Goal: Task Accomplishment & Management: Manage account settings

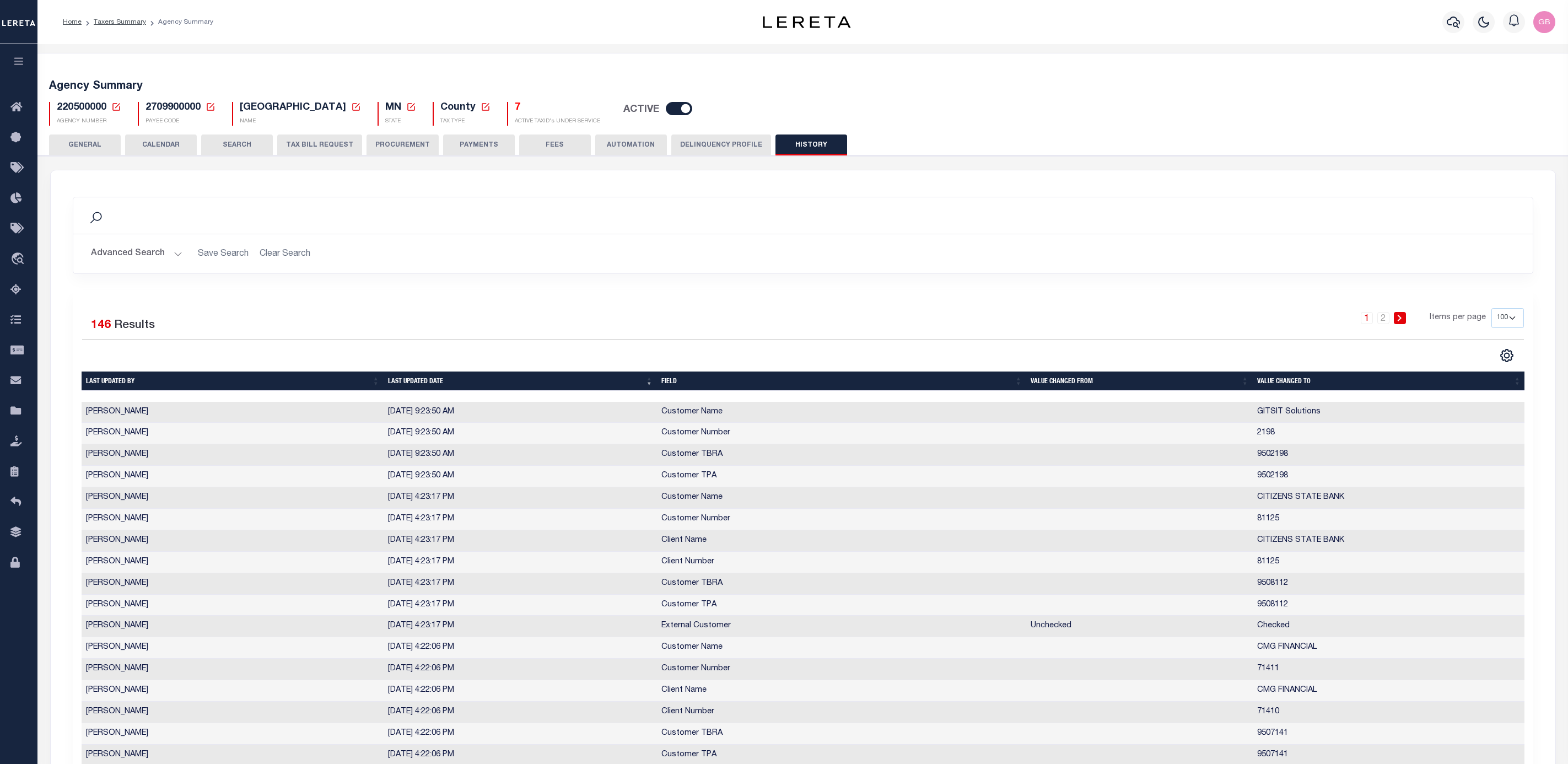
select select "100"
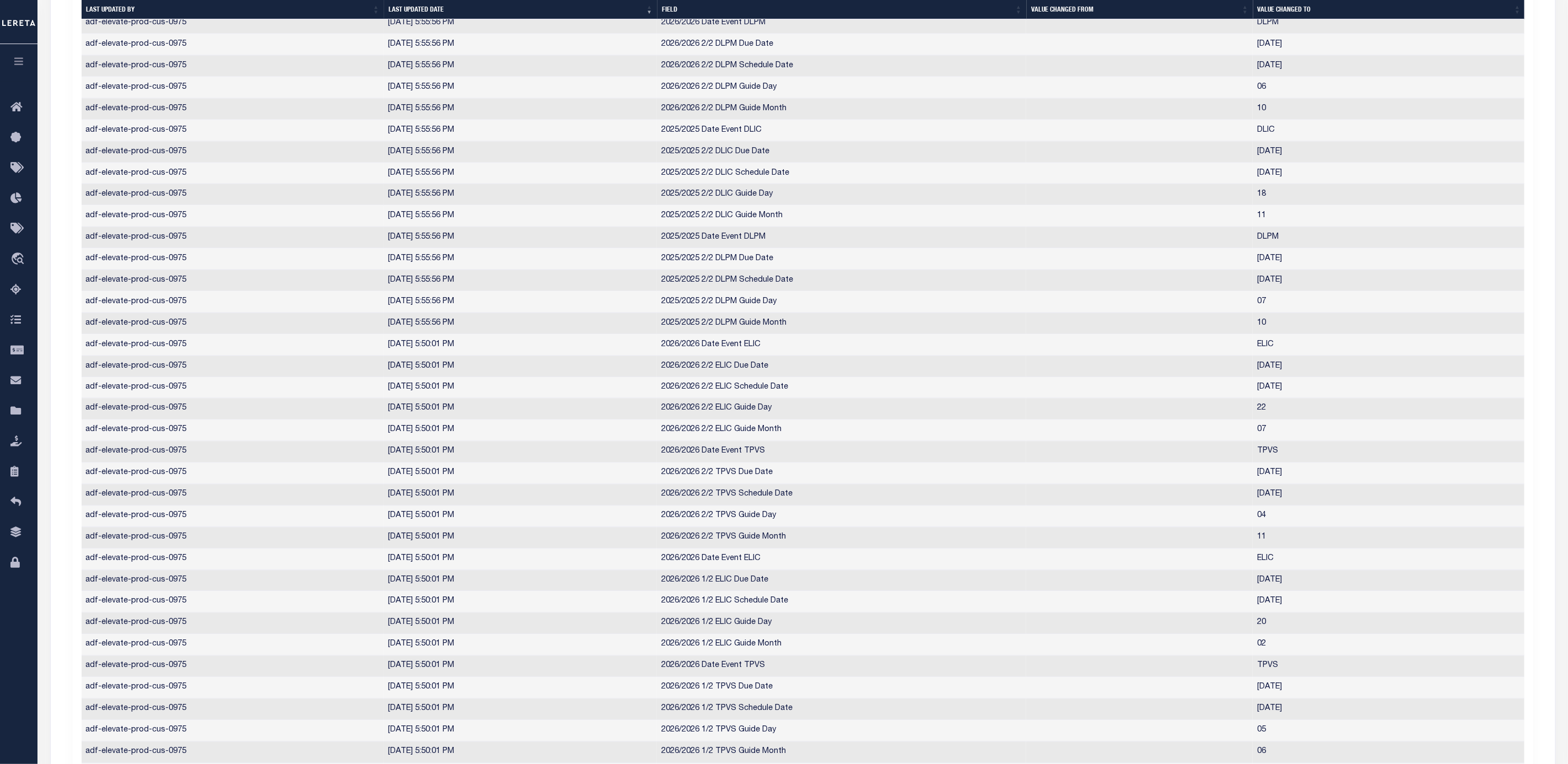
scroll to position [696, 0]
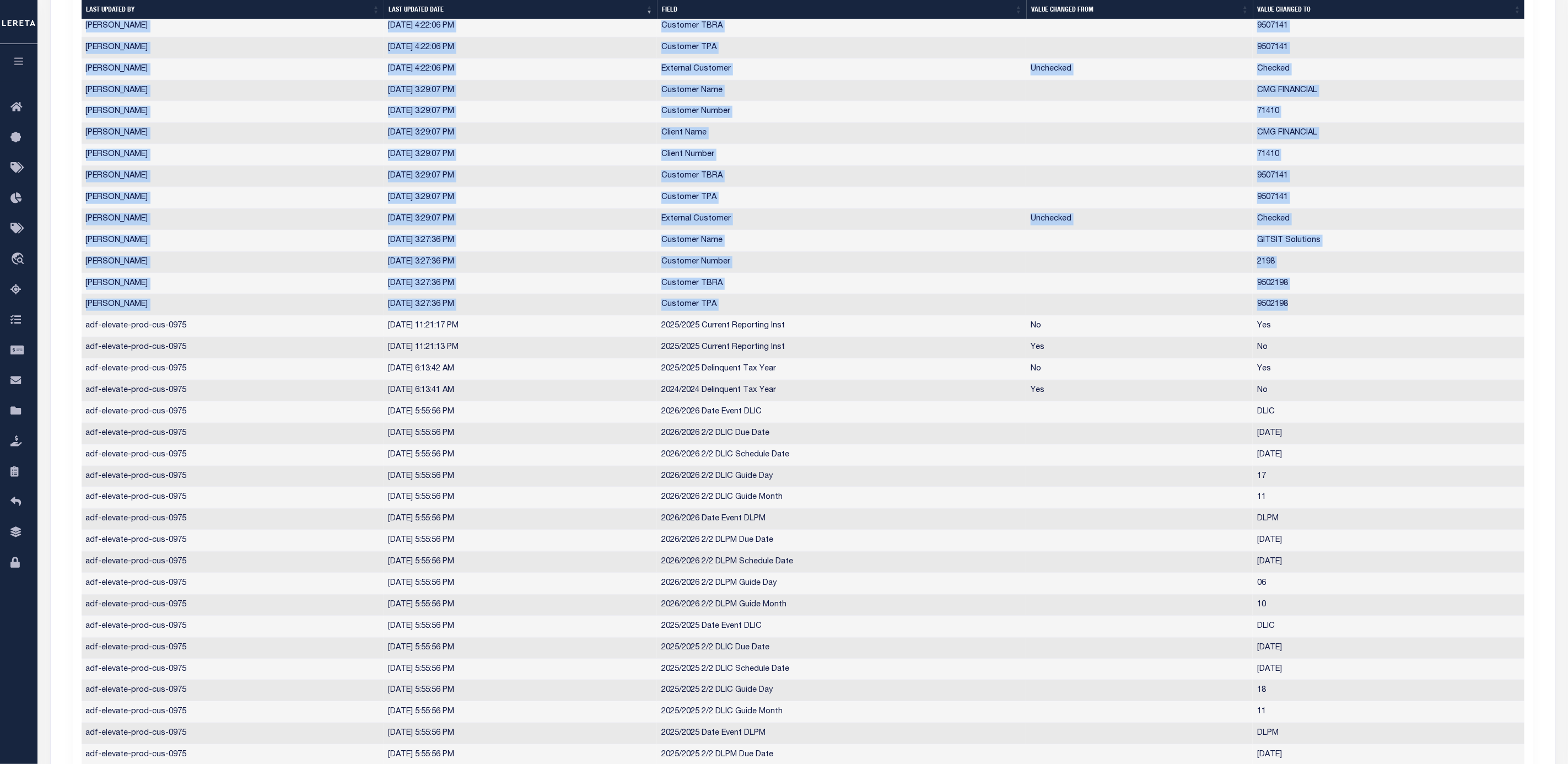
drag, startPoint x: 1227, startPoint y: 329, endPoint x: 74, endPoint y: 261, distance: 1155.0
click at [70, 260] on div "Selected 146 Results 1 2 Items per page 10 25 50 100" at bounding box center [803, 720] width 1477 height 2253
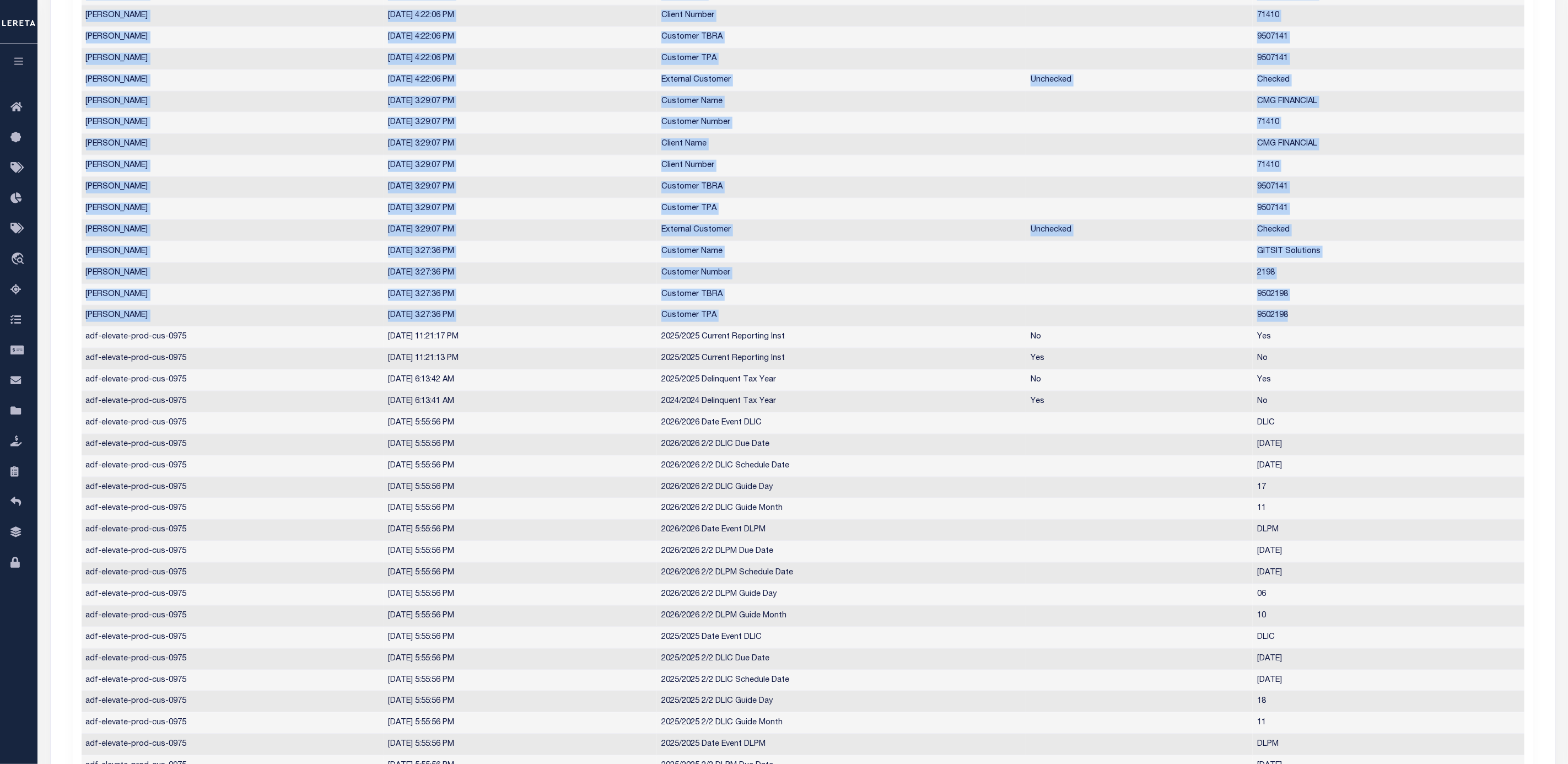
scroll to position [0, 0]
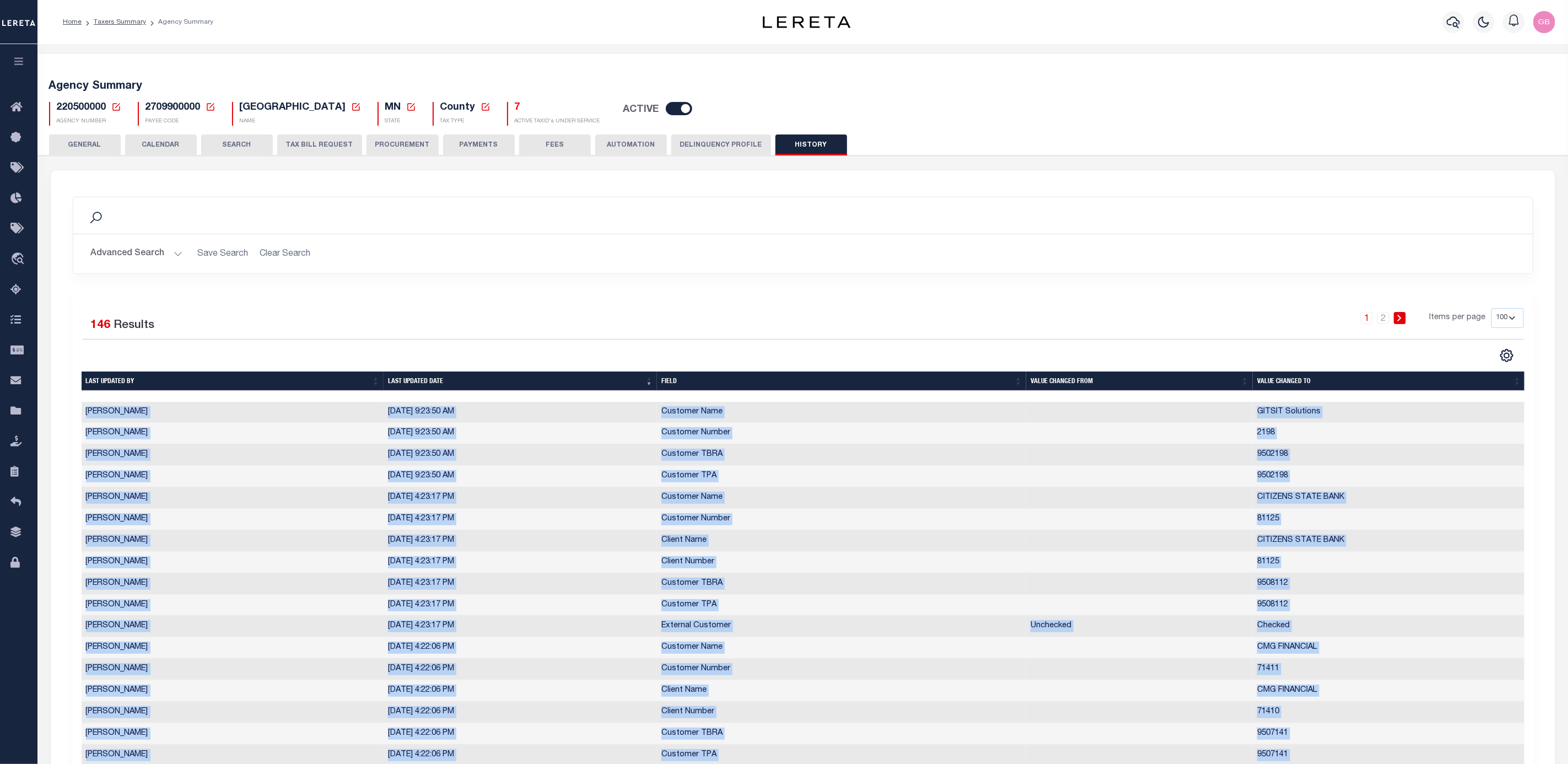
click at [317, 148] on button "TAX BILL REQUEST" at bounding box center [320, 145] width 85 height 21
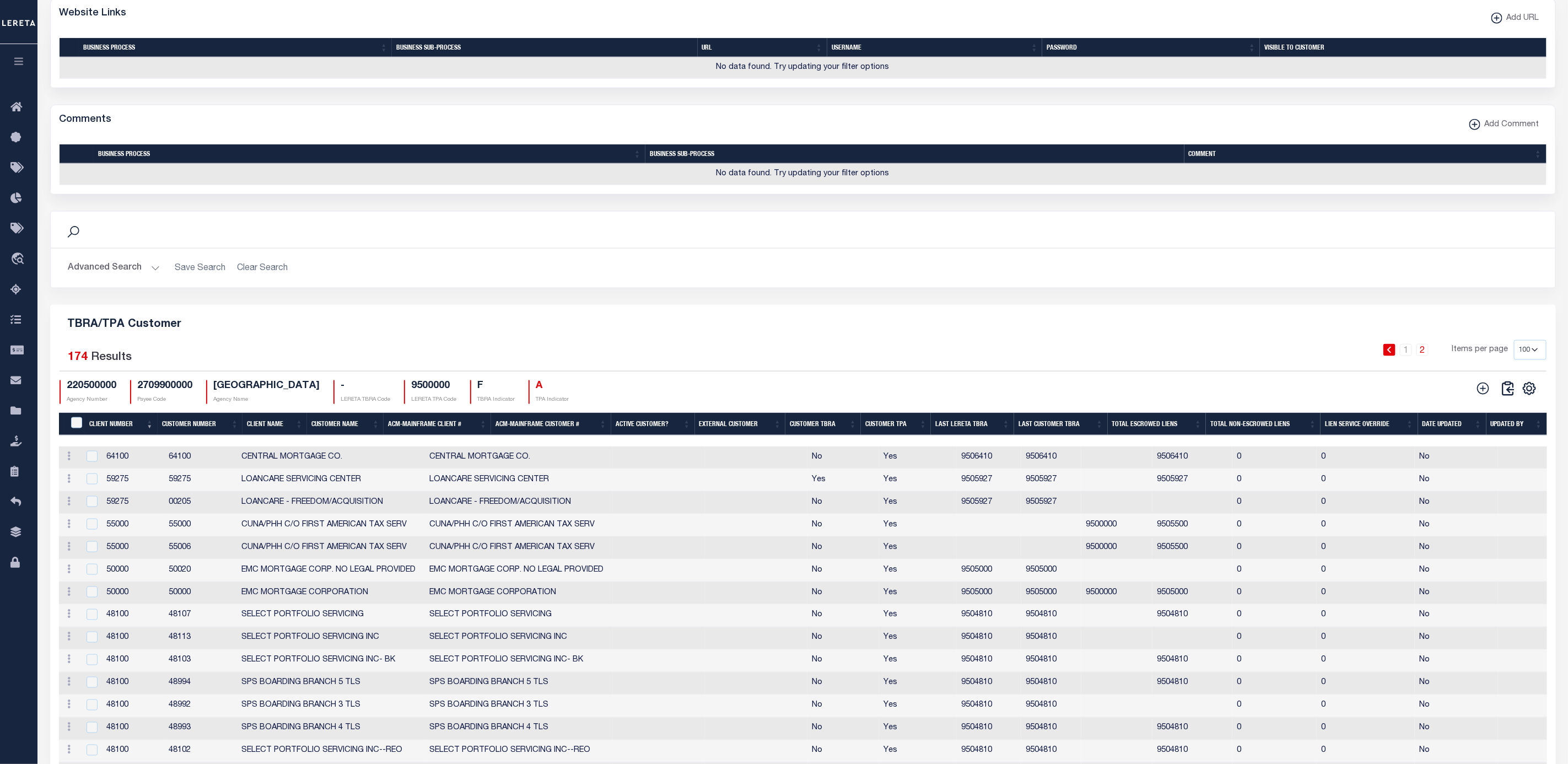
scroll to position [1020, 0]
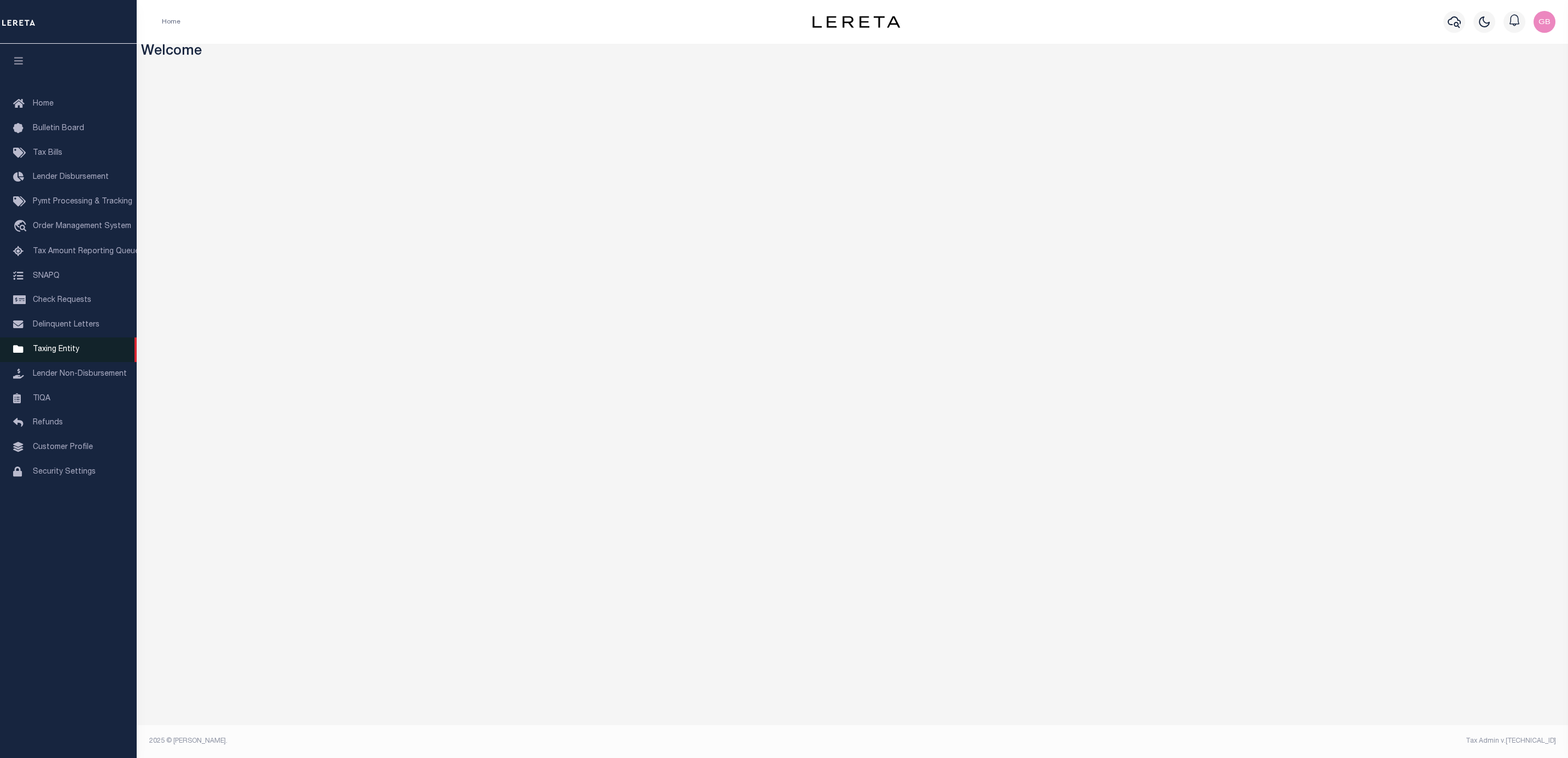
click at [48, 359] on link "Taxing Entity" at bounding box center [68, 349] width 137 height 24
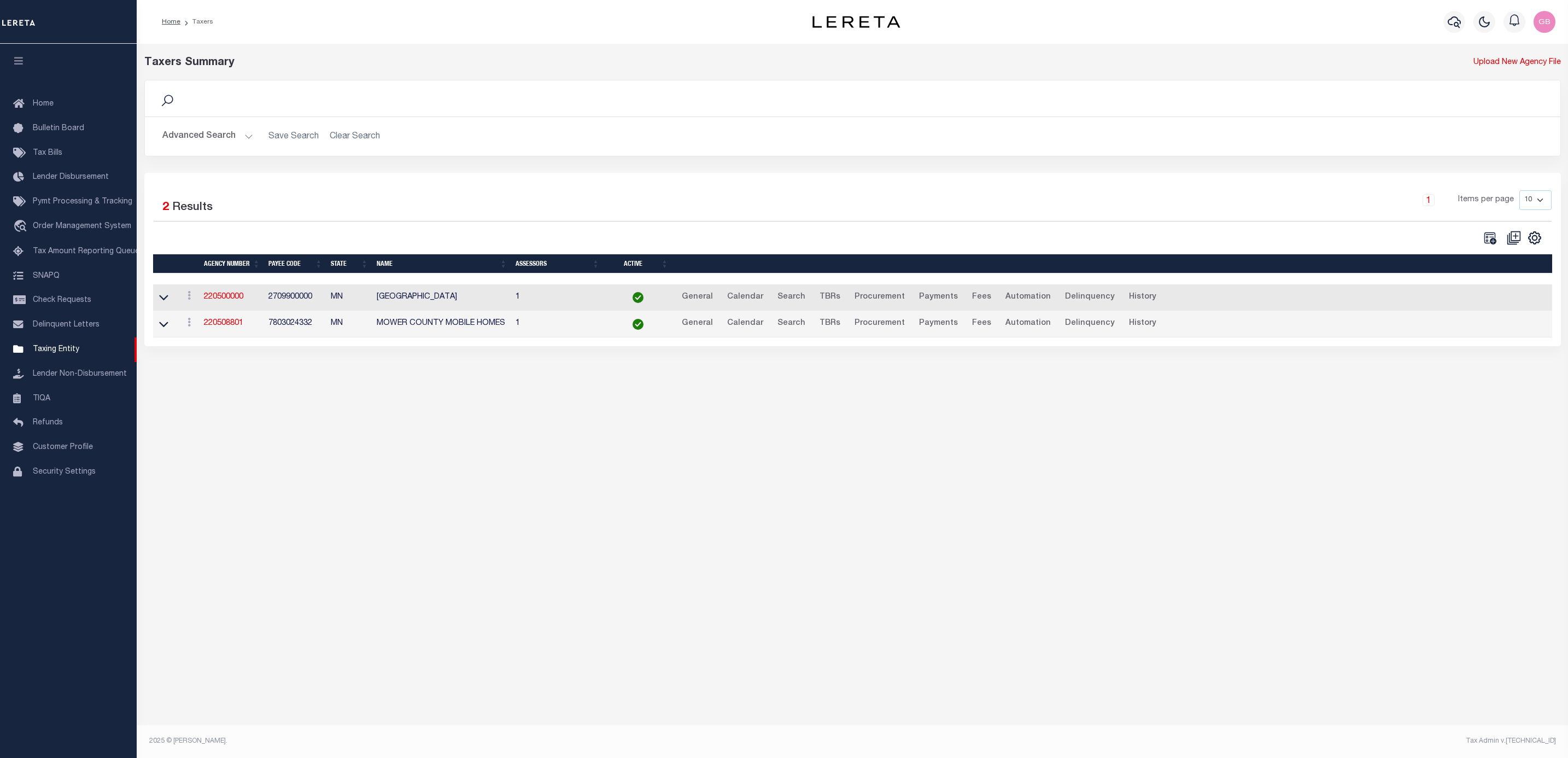
click at [215, 301] on link "220500000" at bounding box center [223, 297] width 40 height 8
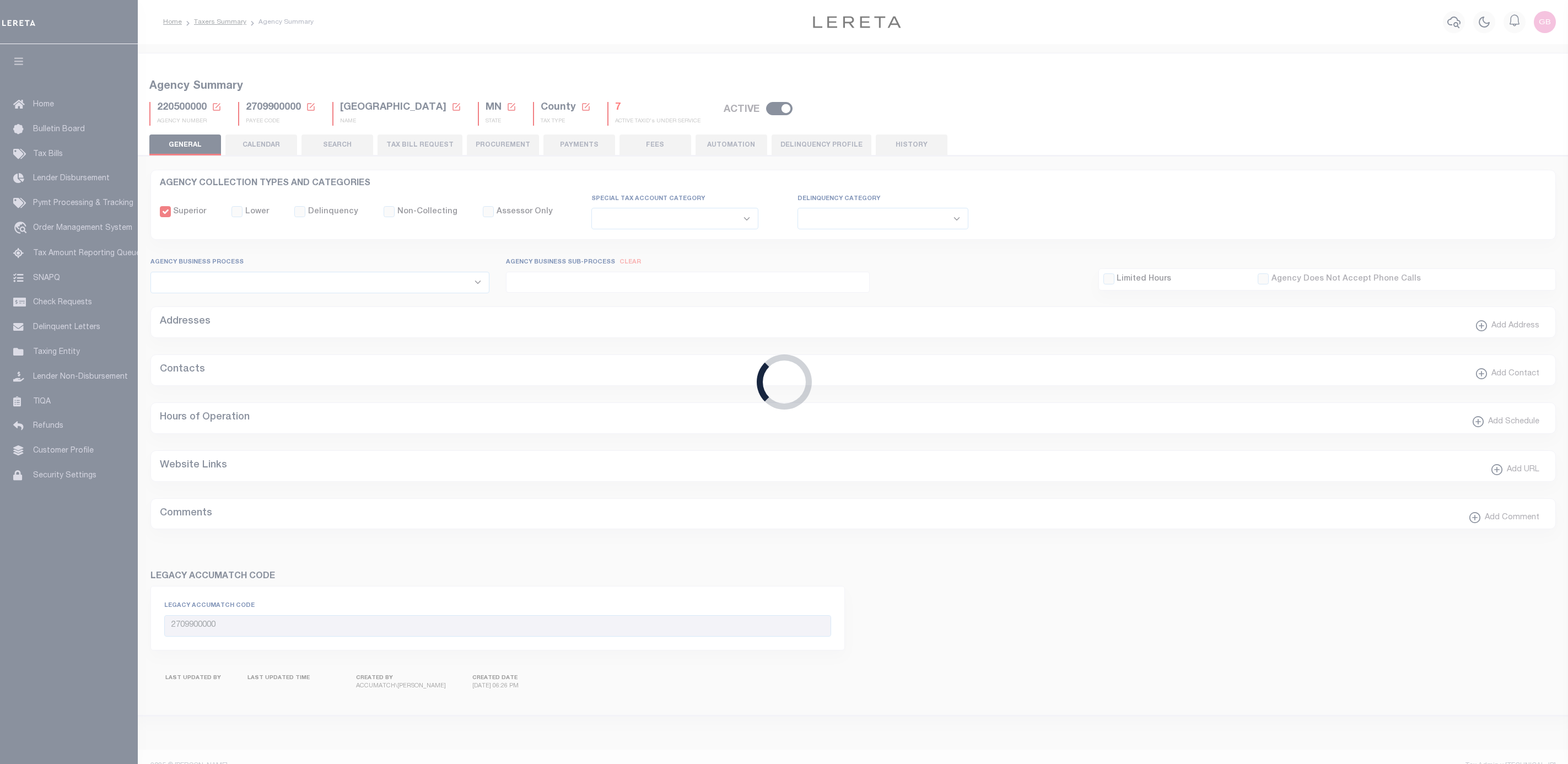
select select
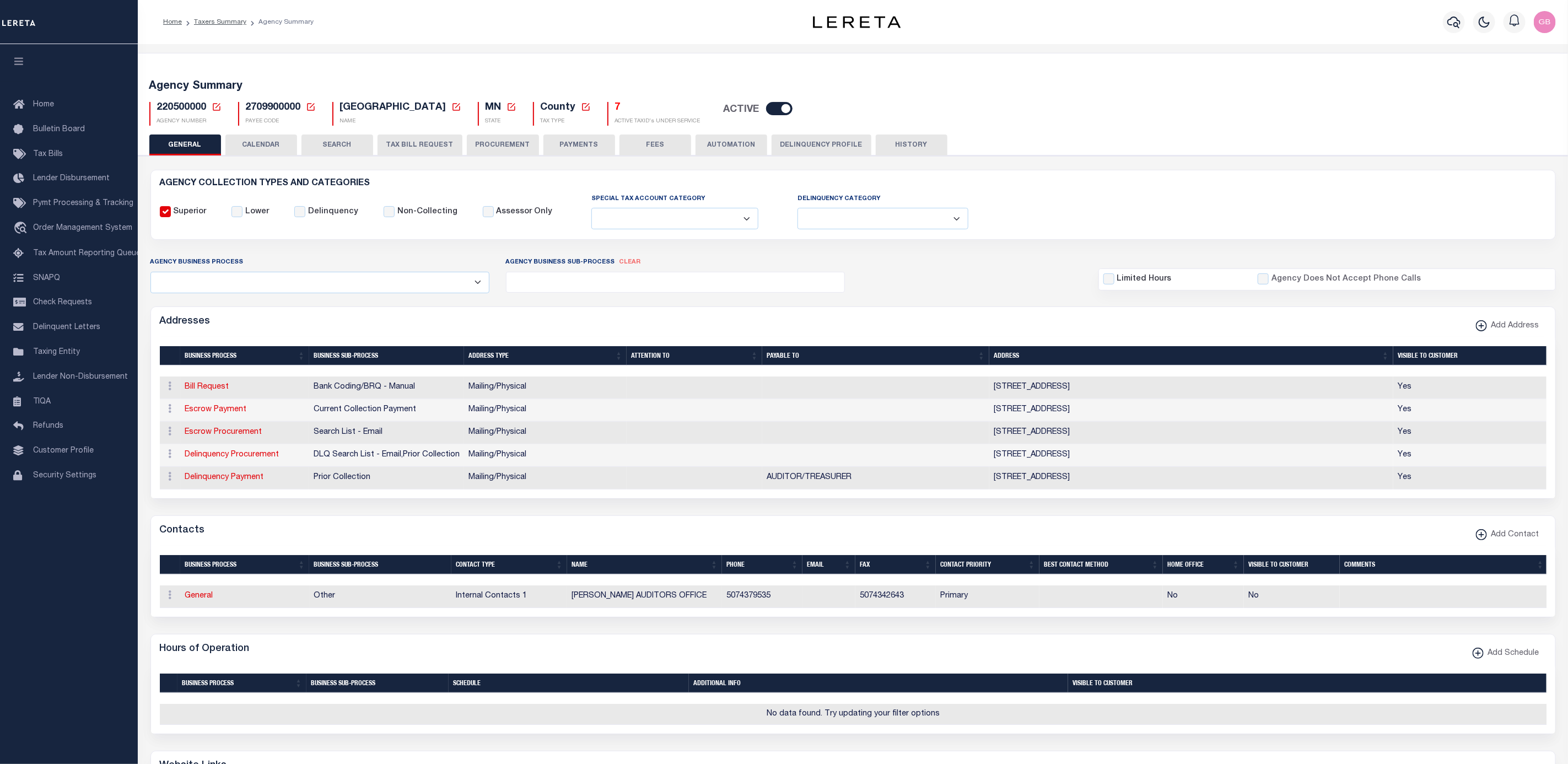
click at [420, 139] on button "TAX BILL REQUEST" at bounding box center [420, 145] width 85 height 21
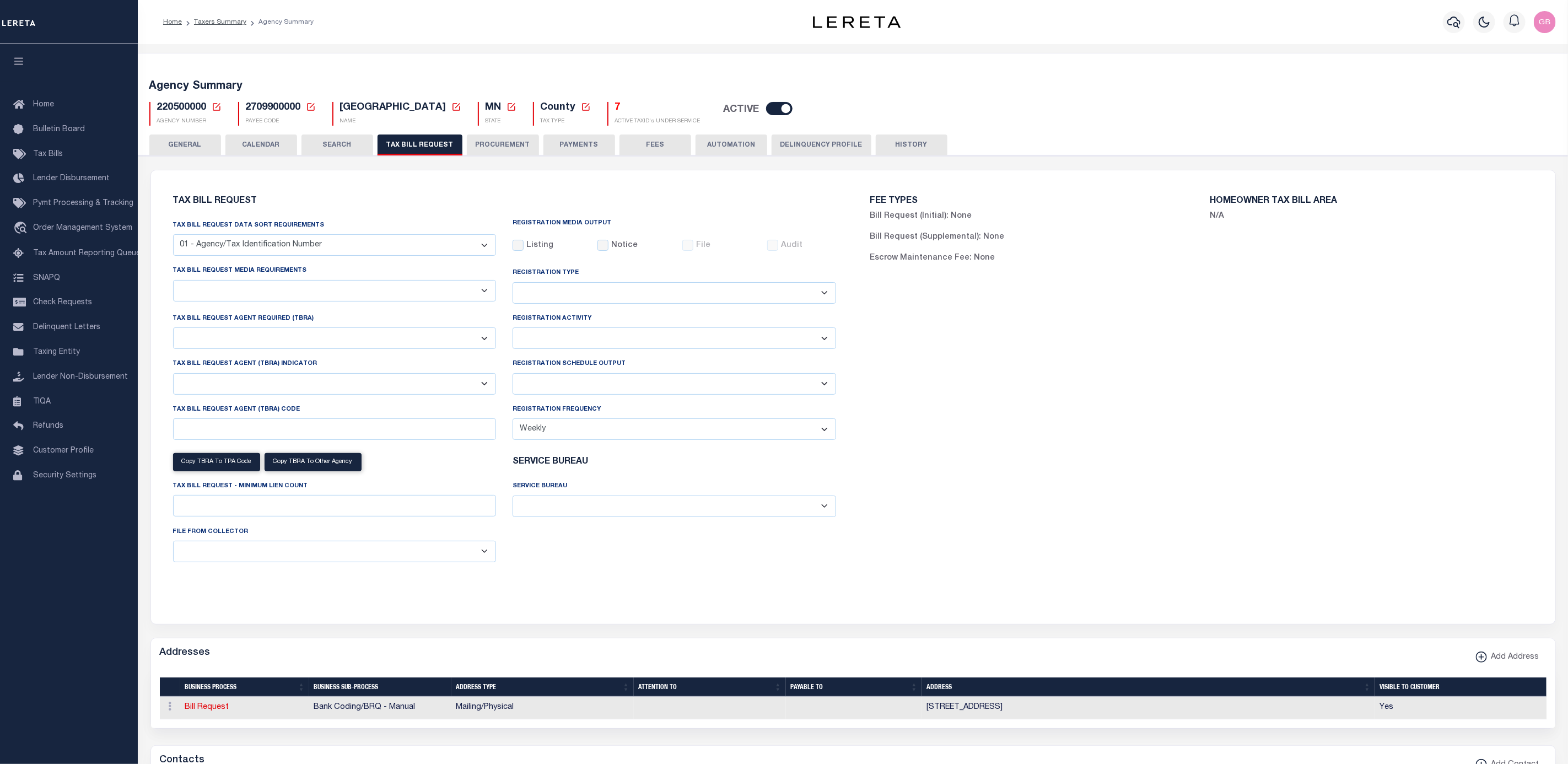
select select "27"
select select "22"
select select "true"
select select "14"
select select "1"
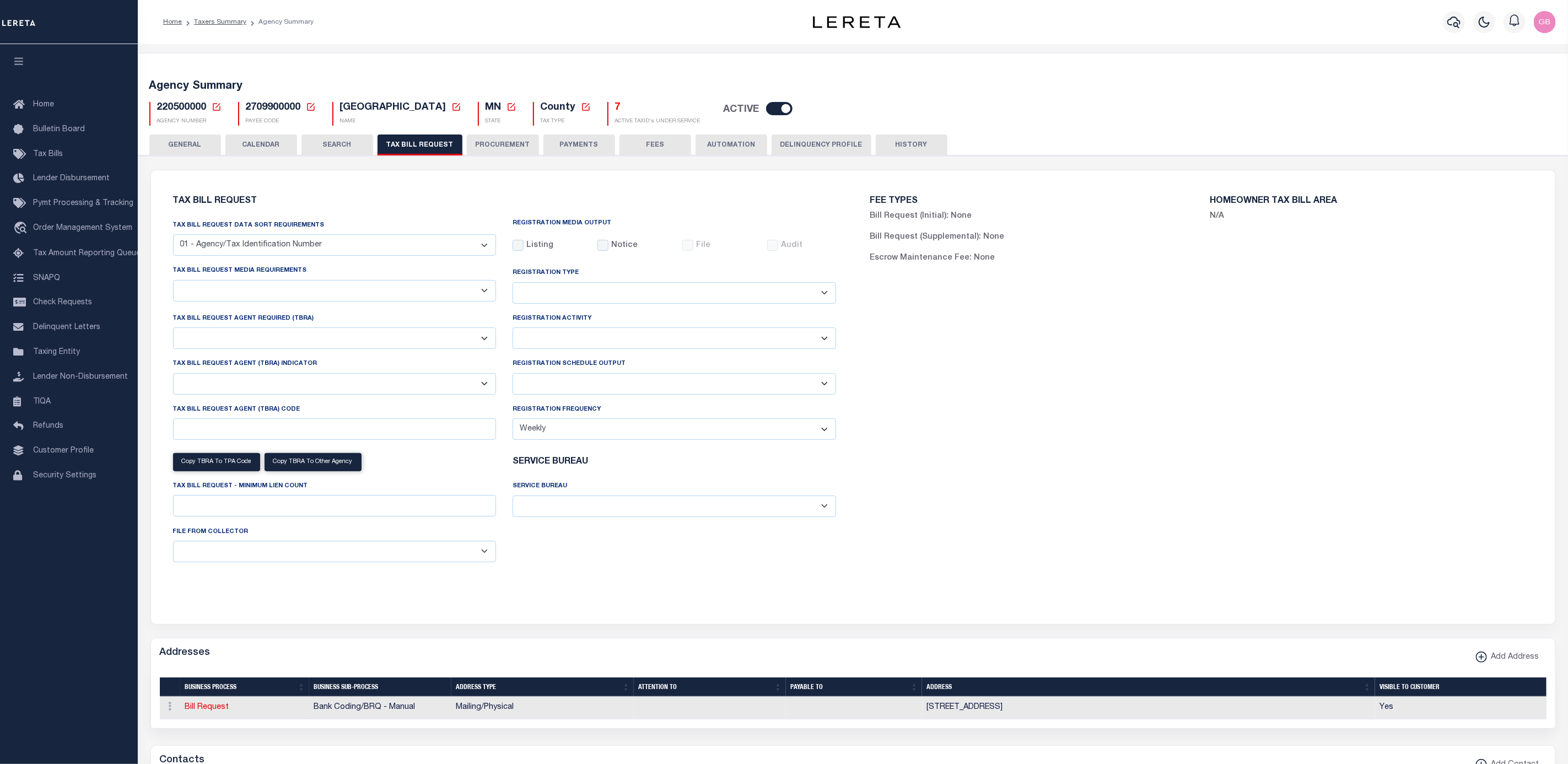
select select
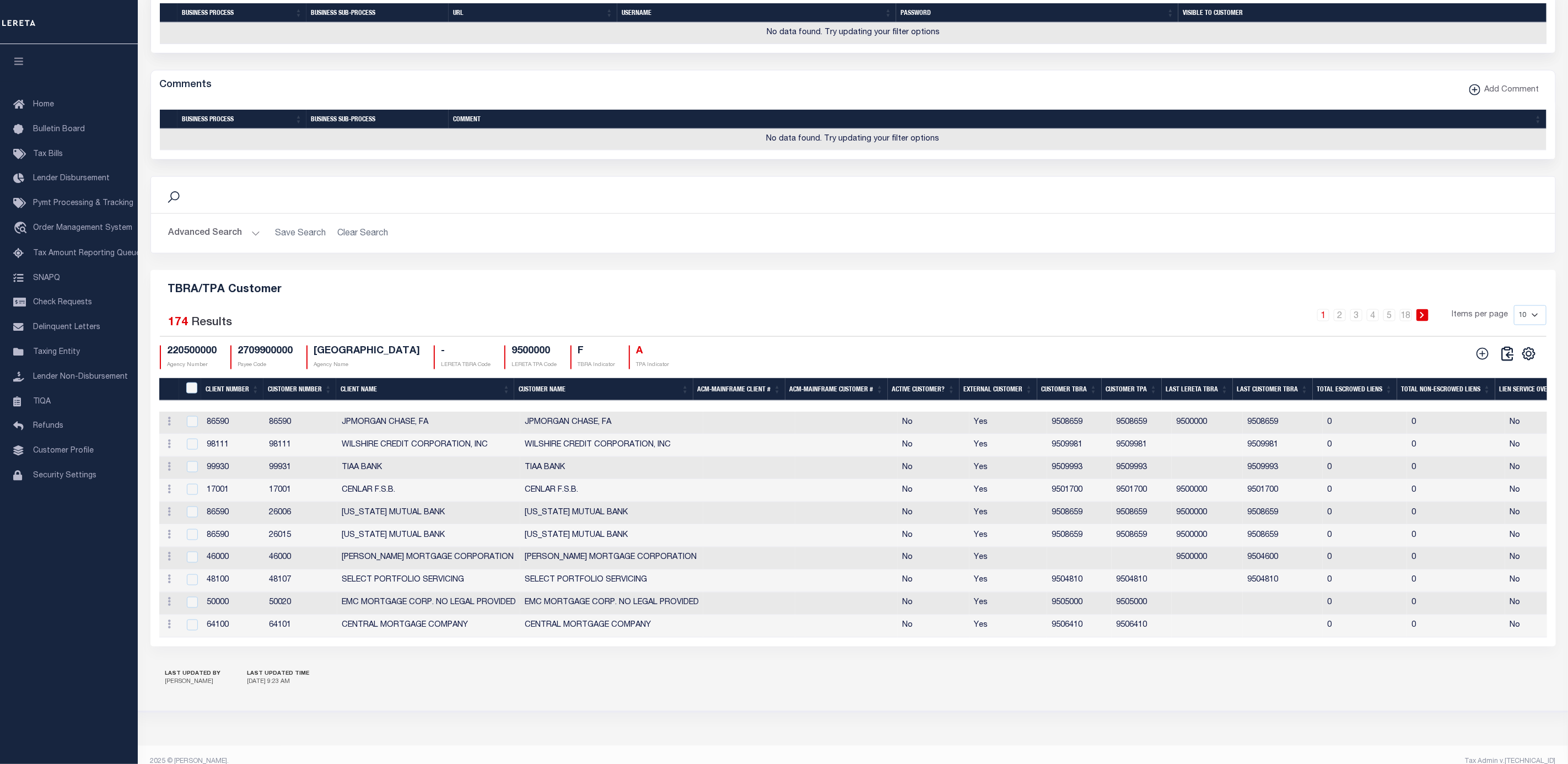
scroll to position [1103, 0]
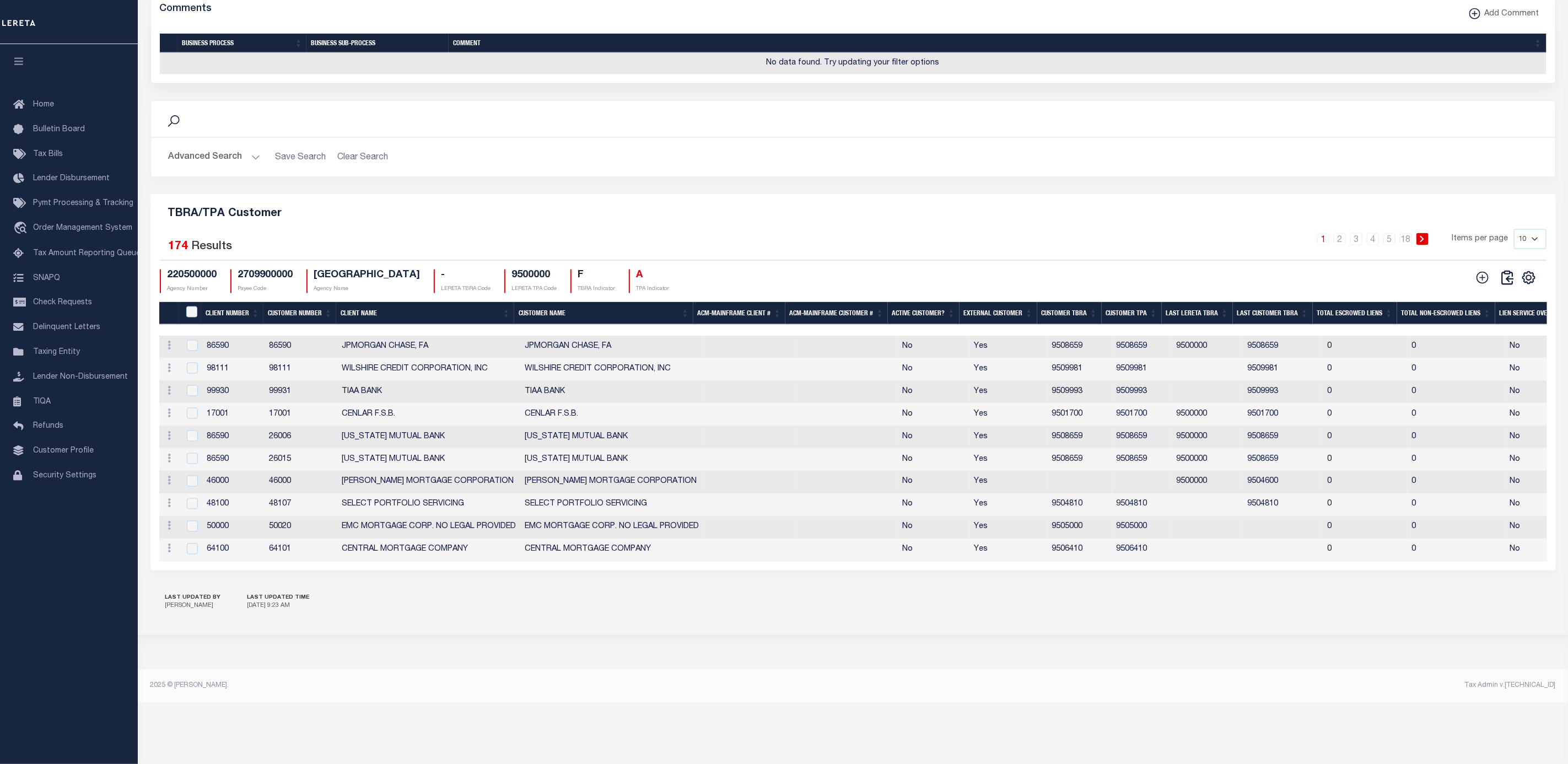
click at [233, 325] on th "Client Number" at bounding box center [232, 313] width 62 height 23
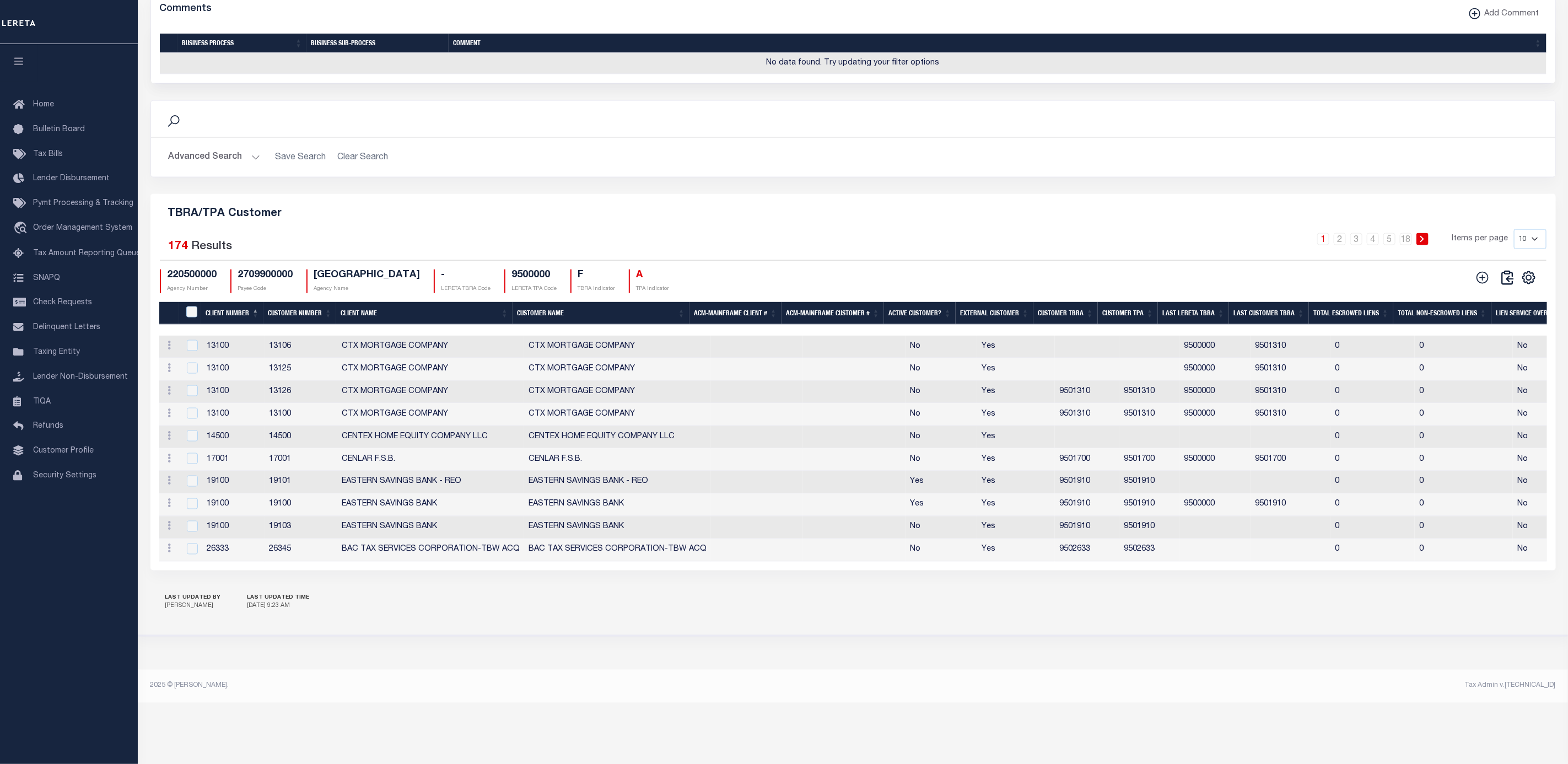
click at [227, 325] on th "Client Number" at bounding box center [232, 313] width 62 height 23
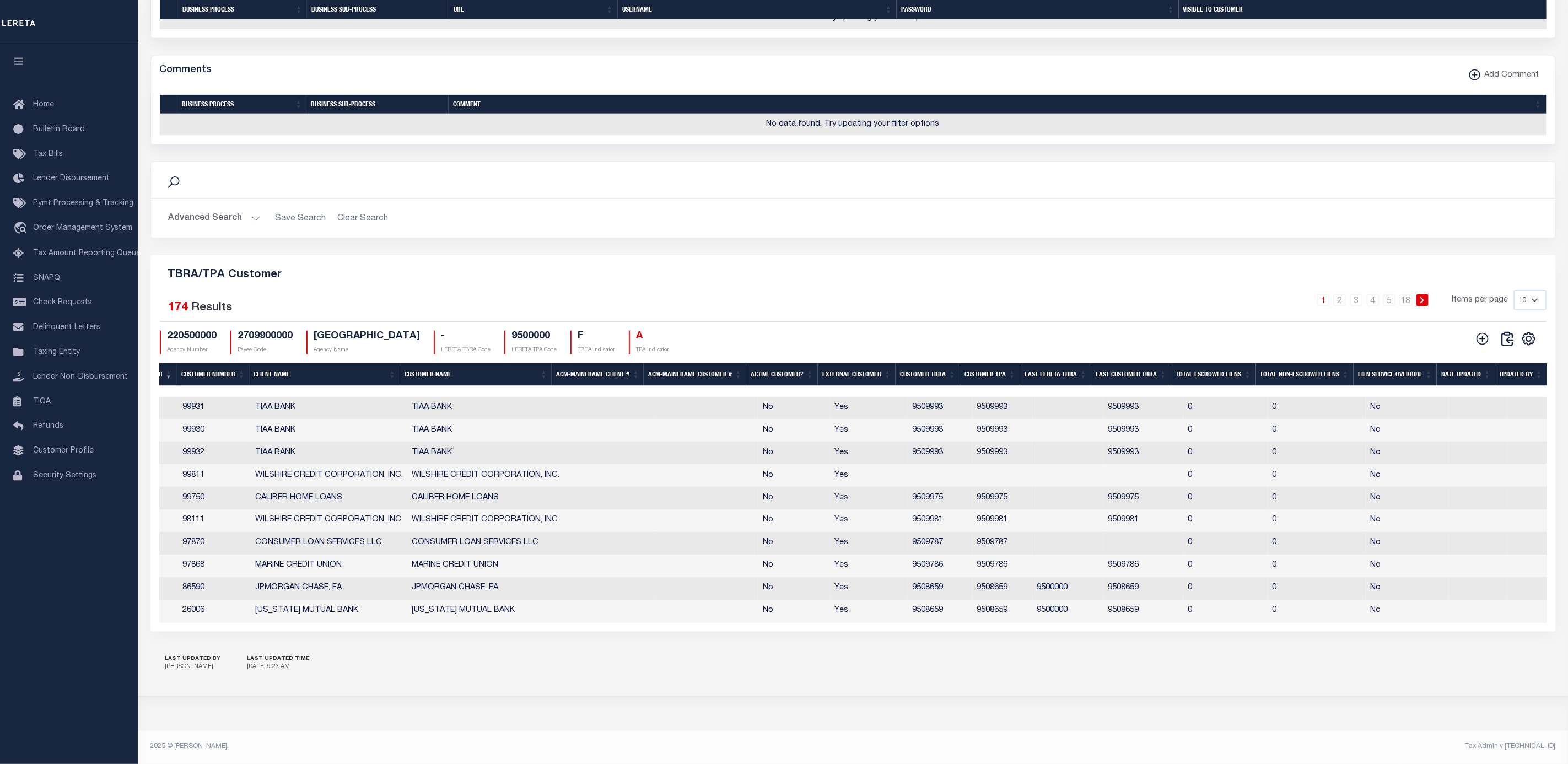
scroll to position [0, 0]
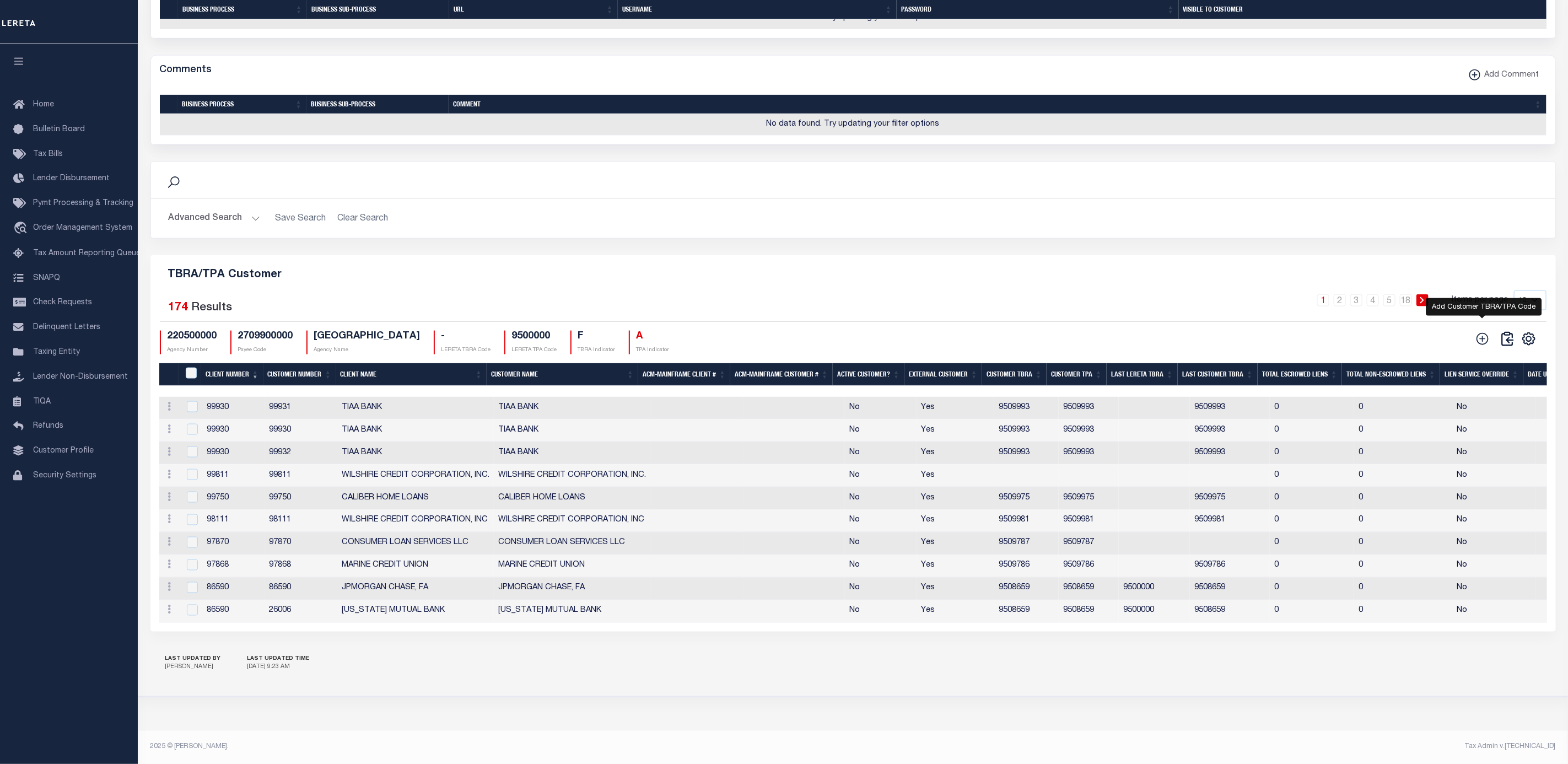
click at [1475, 332] on icon at bounding box center [1482, 339] width 14 height 14
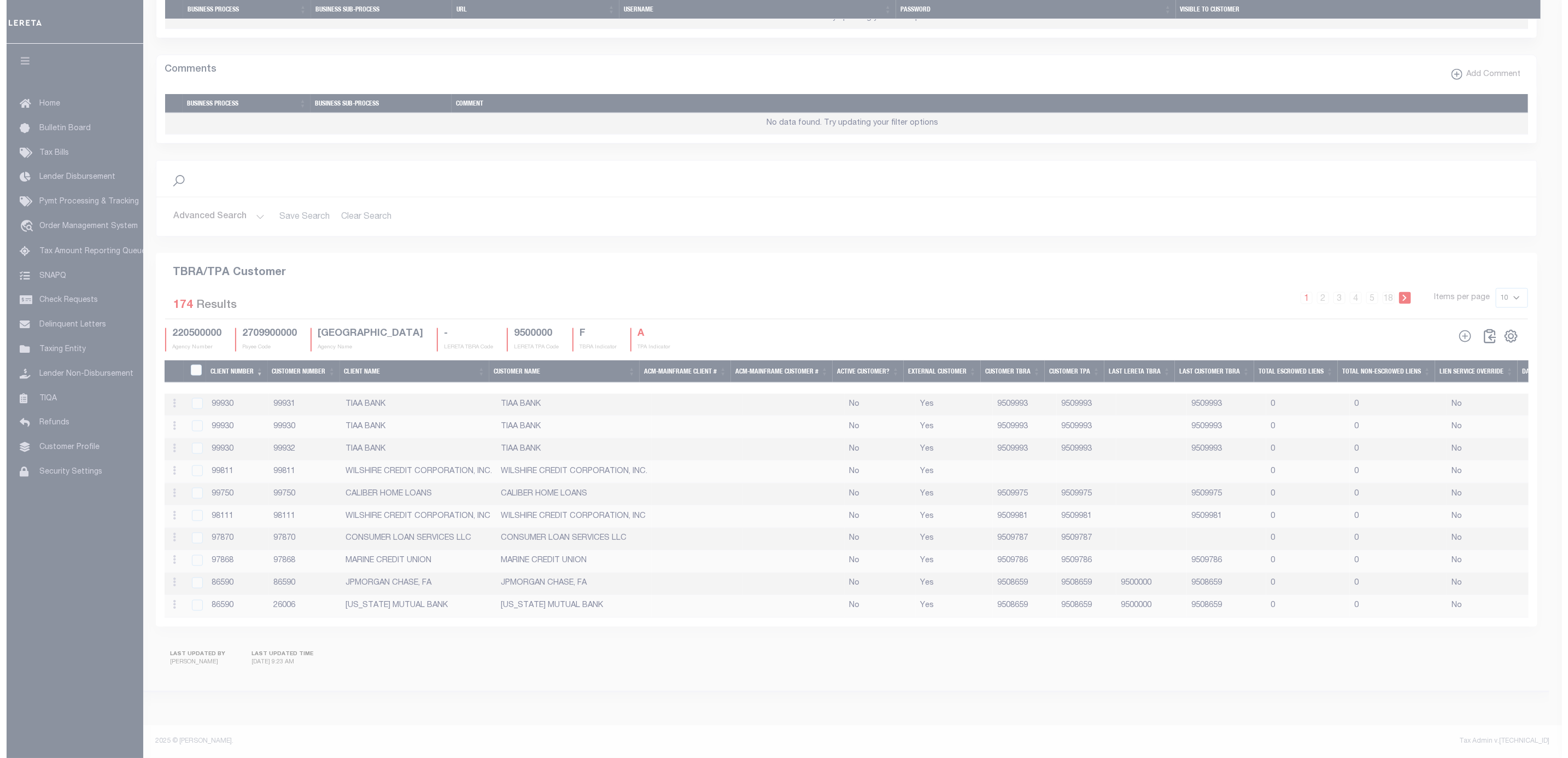
scroll to position [1075, 0]
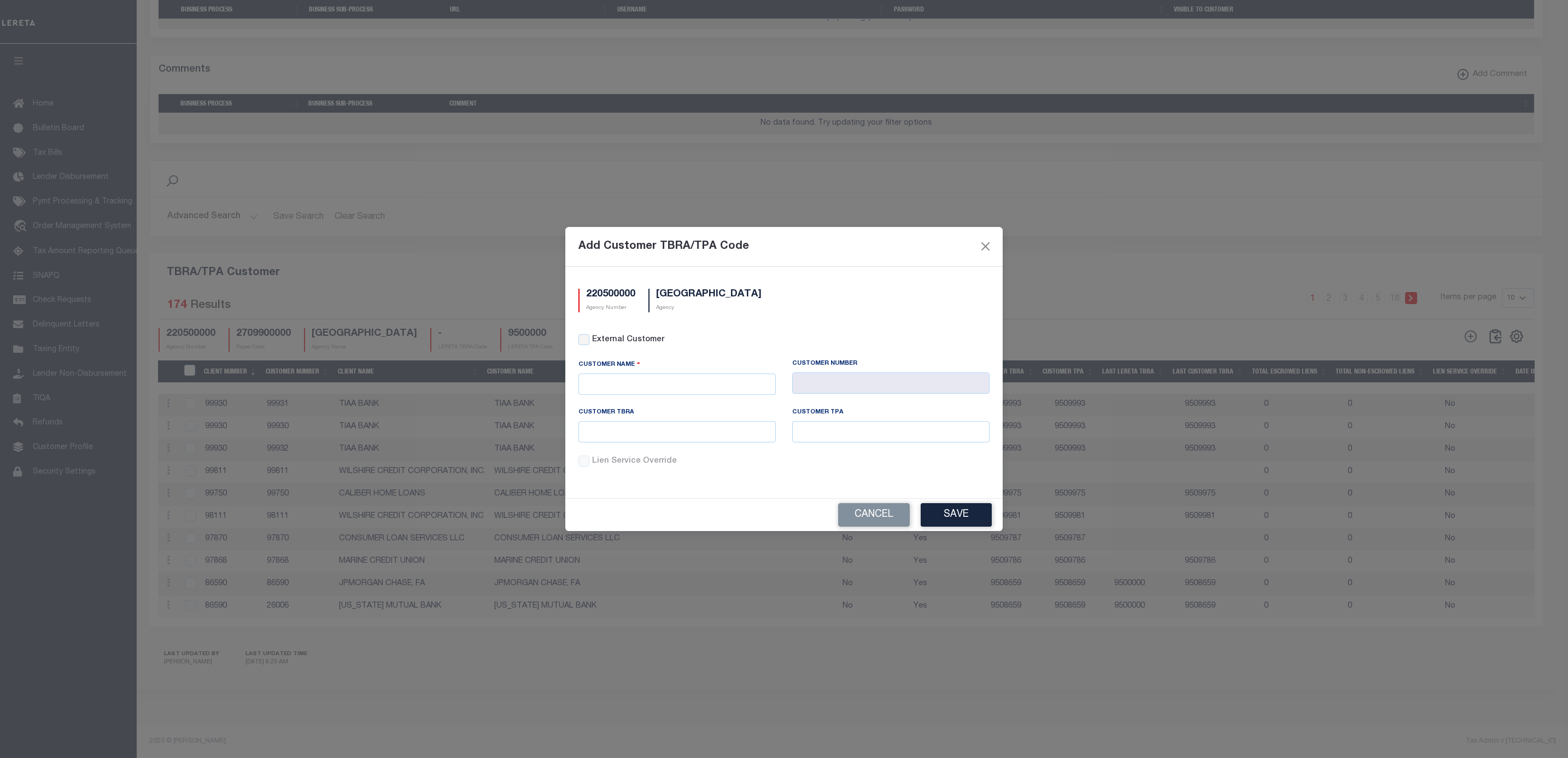
click at [840, 161] on div "Add Customer TBRA/TPA Code 220500000 Agency Number MOWER COUNTY Agency External…" at bounding box center [784, 379] width 1568 height 758
click at [881, 521] on button "Cancel" at bounding box center [874, 514] width 72 height 24
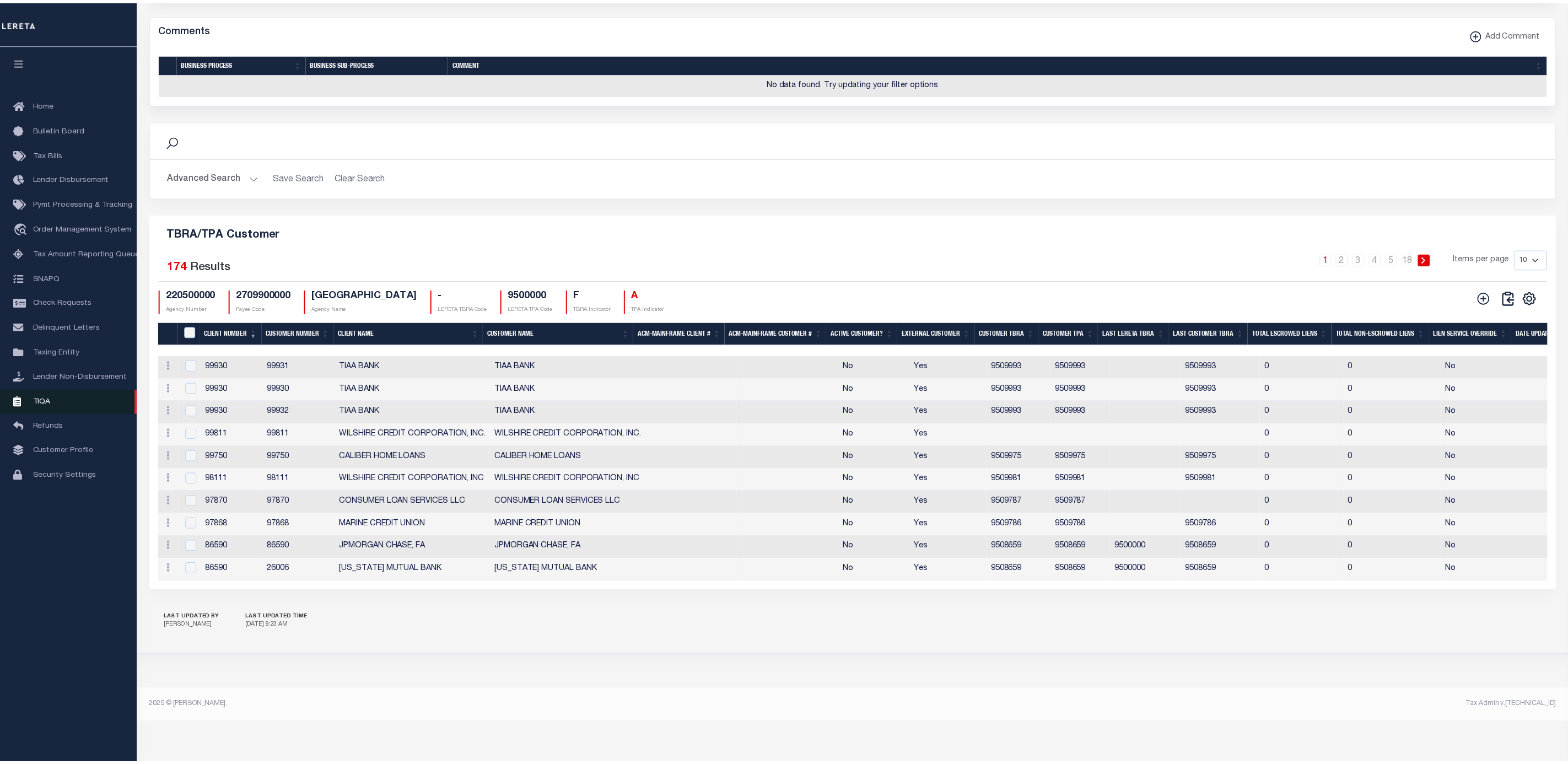
scroll to position [1076, 0]
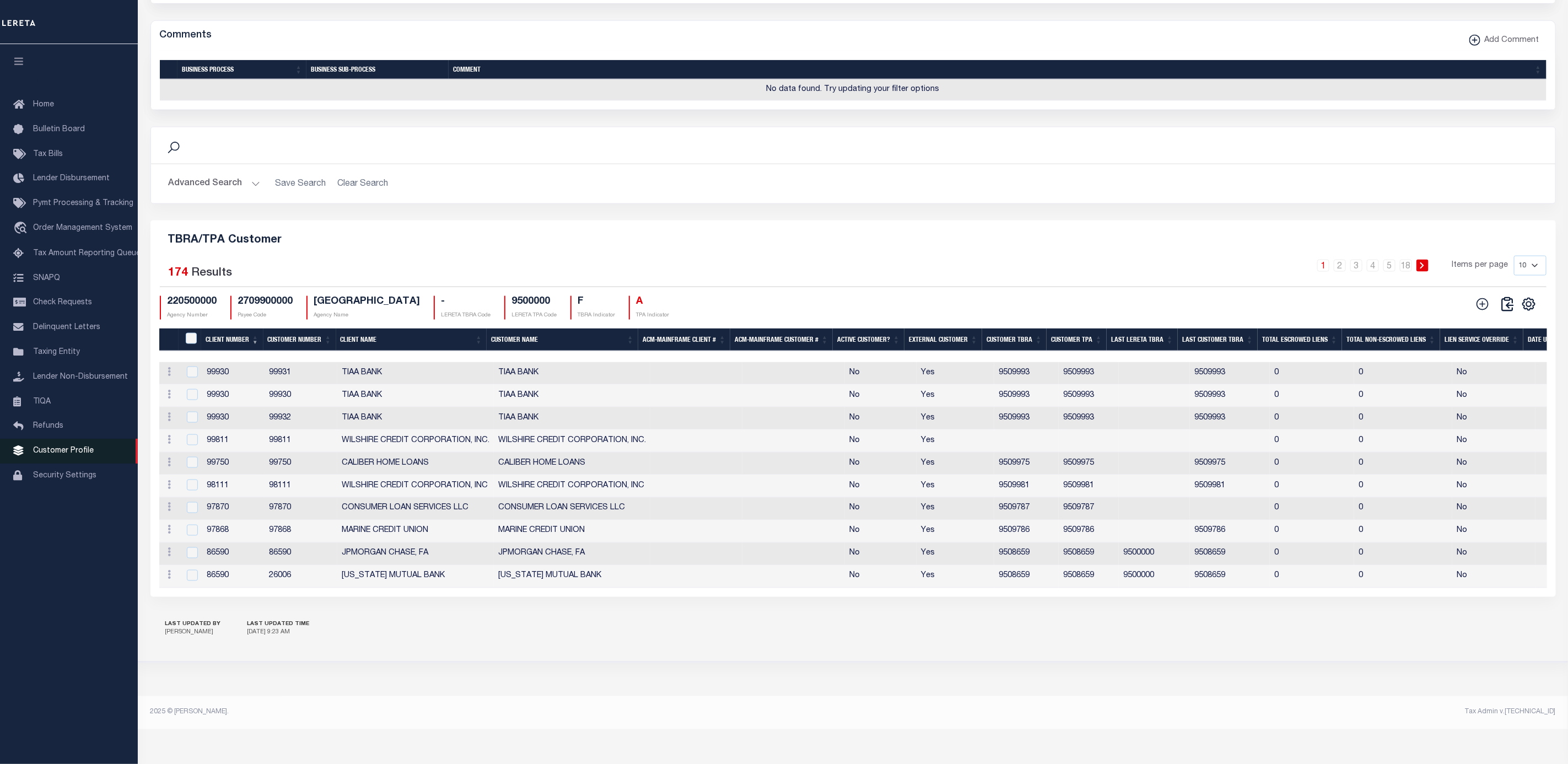
click at [52, 455] on span "Customer Profile" at bounding box center [63, 450] width 61 height 8
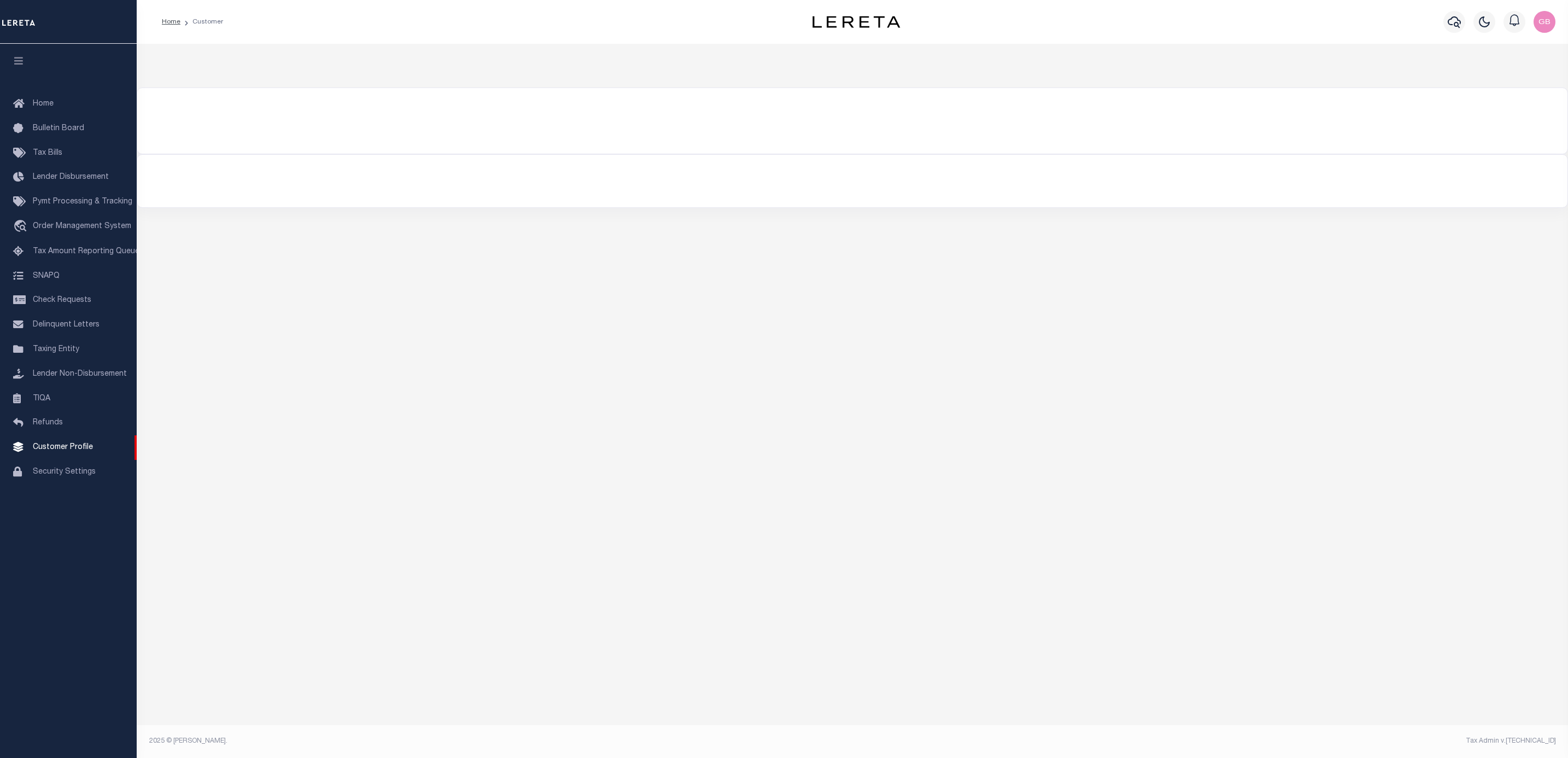
type input "2198"
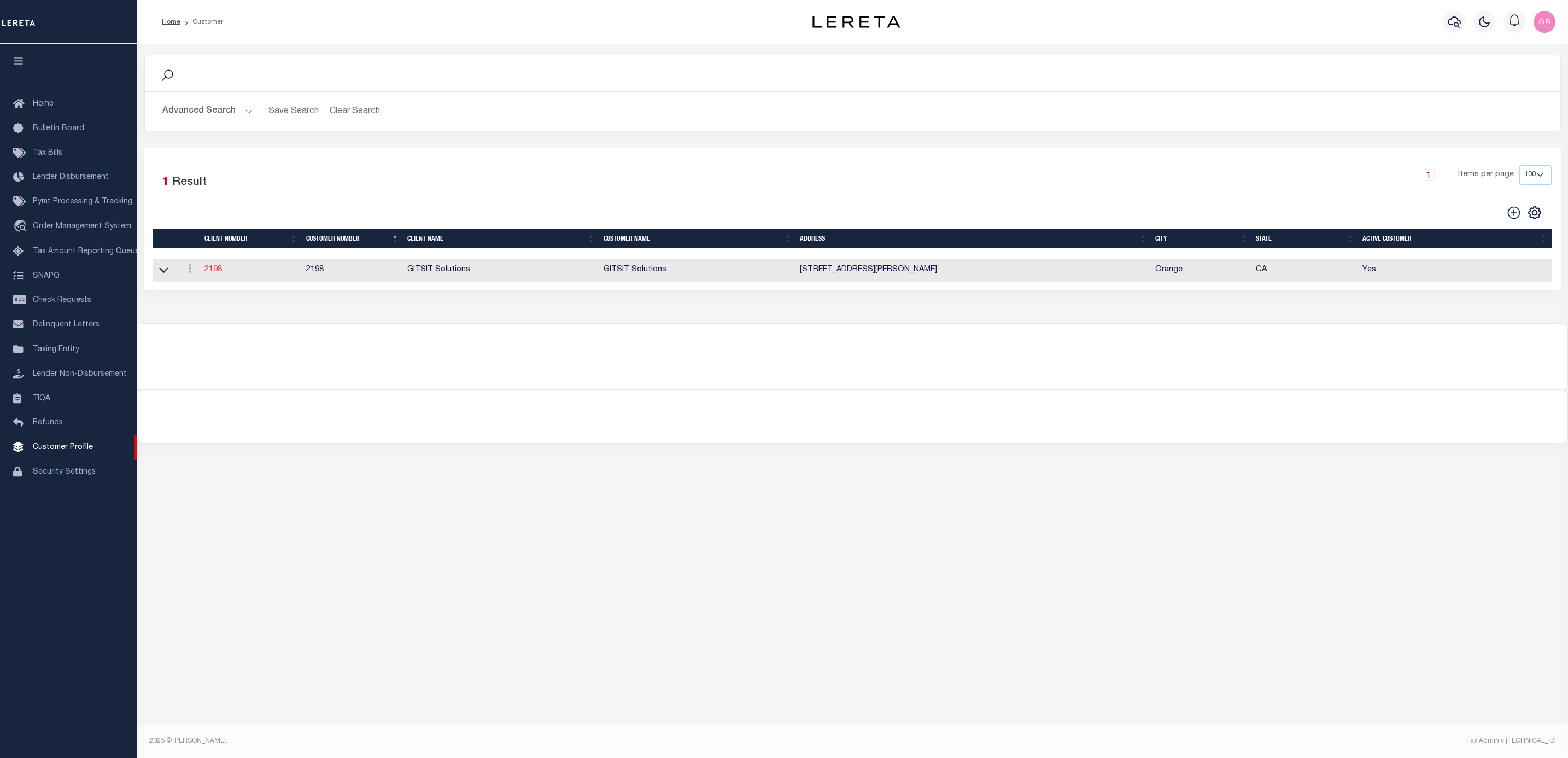
click at [207, 273] on link "2198" at bounding box center [213, 270] width 18 height 8
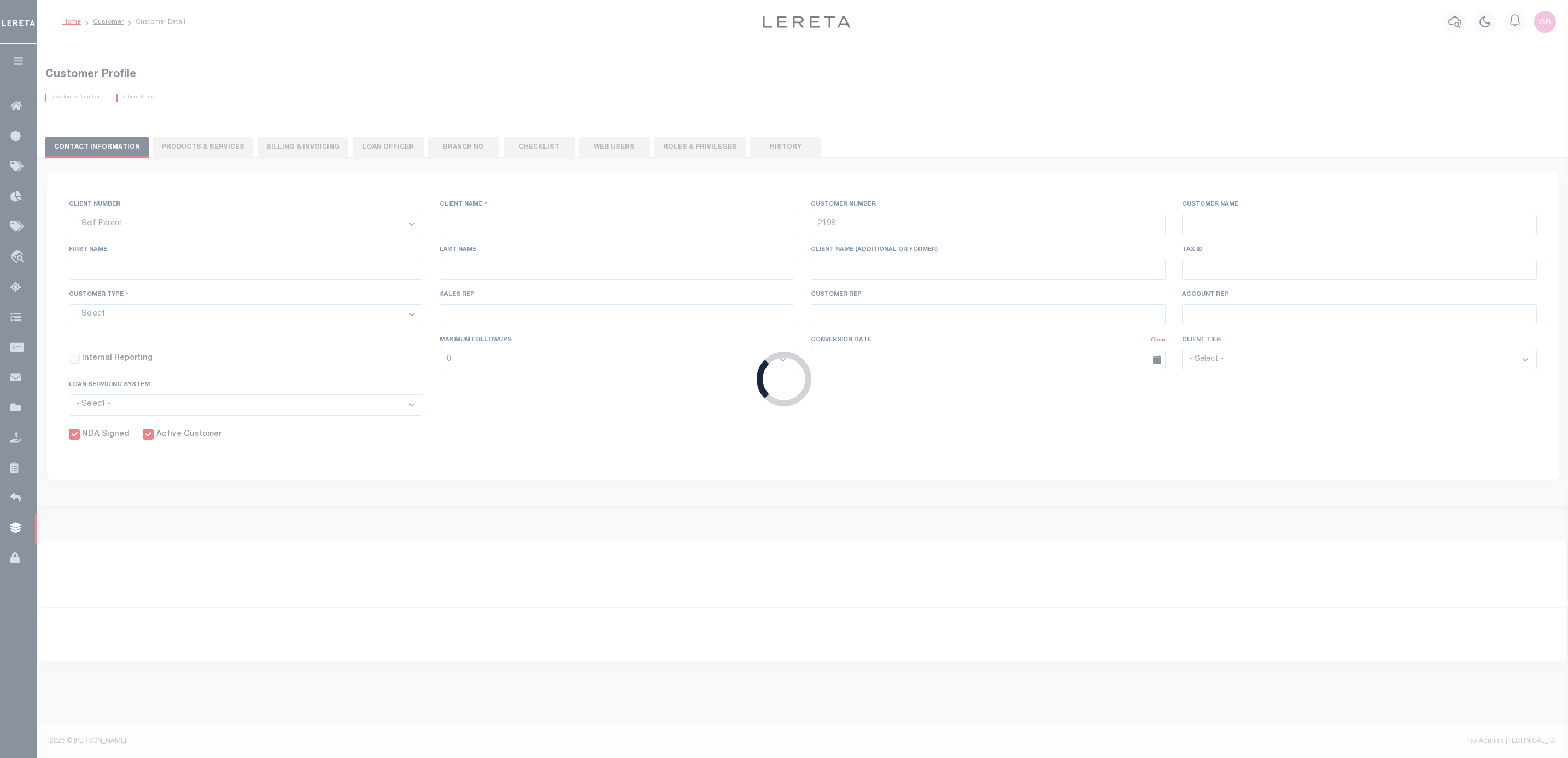
select select
type input "GITSIT Solutions"
type input "[PERSON_NAME]"
type input "Suttey"
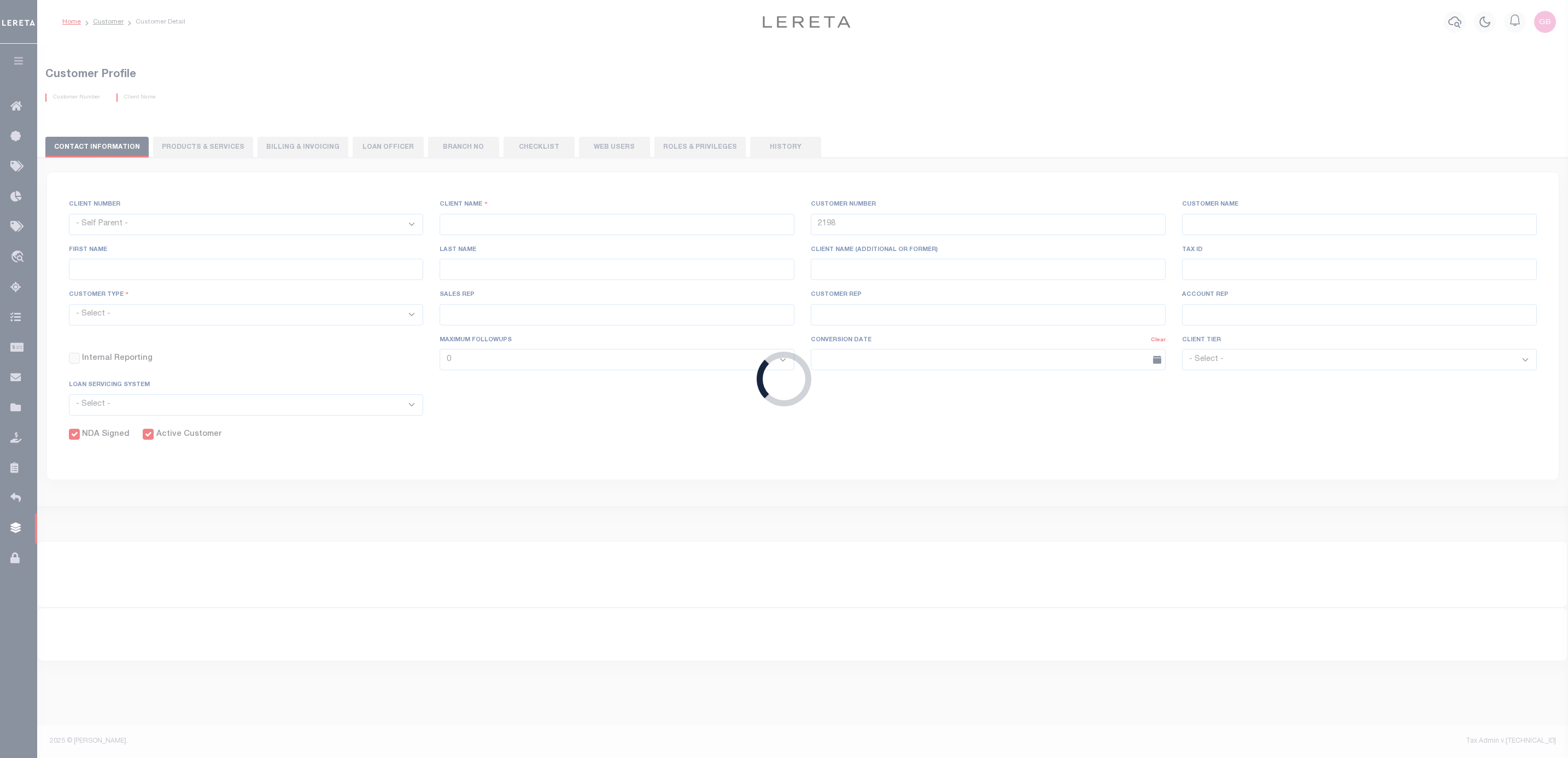
select select "Mixed Portfolio"
type input "[PERSON_NAME]"
checkbox input "true"
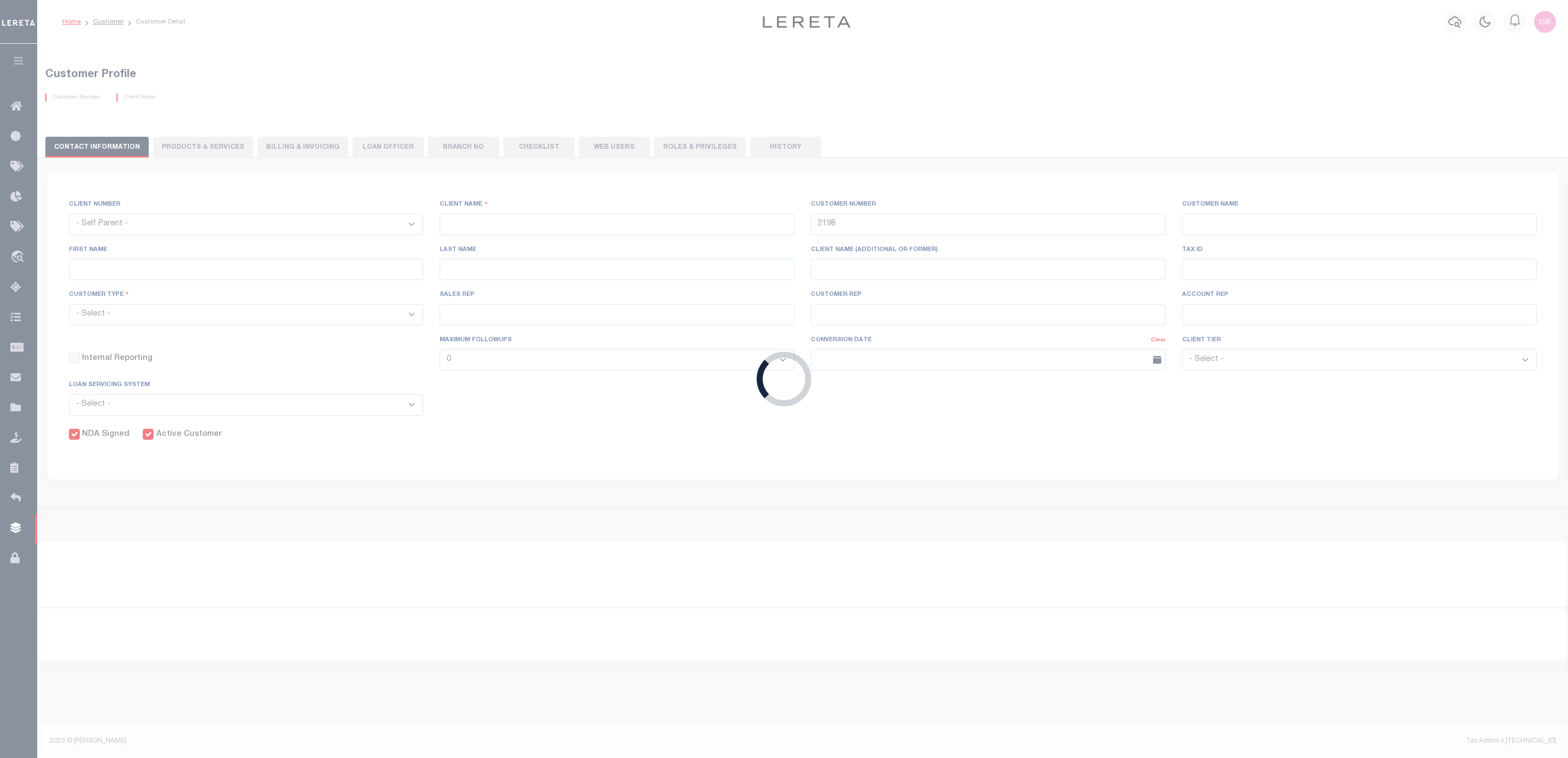
checkbox input "true"
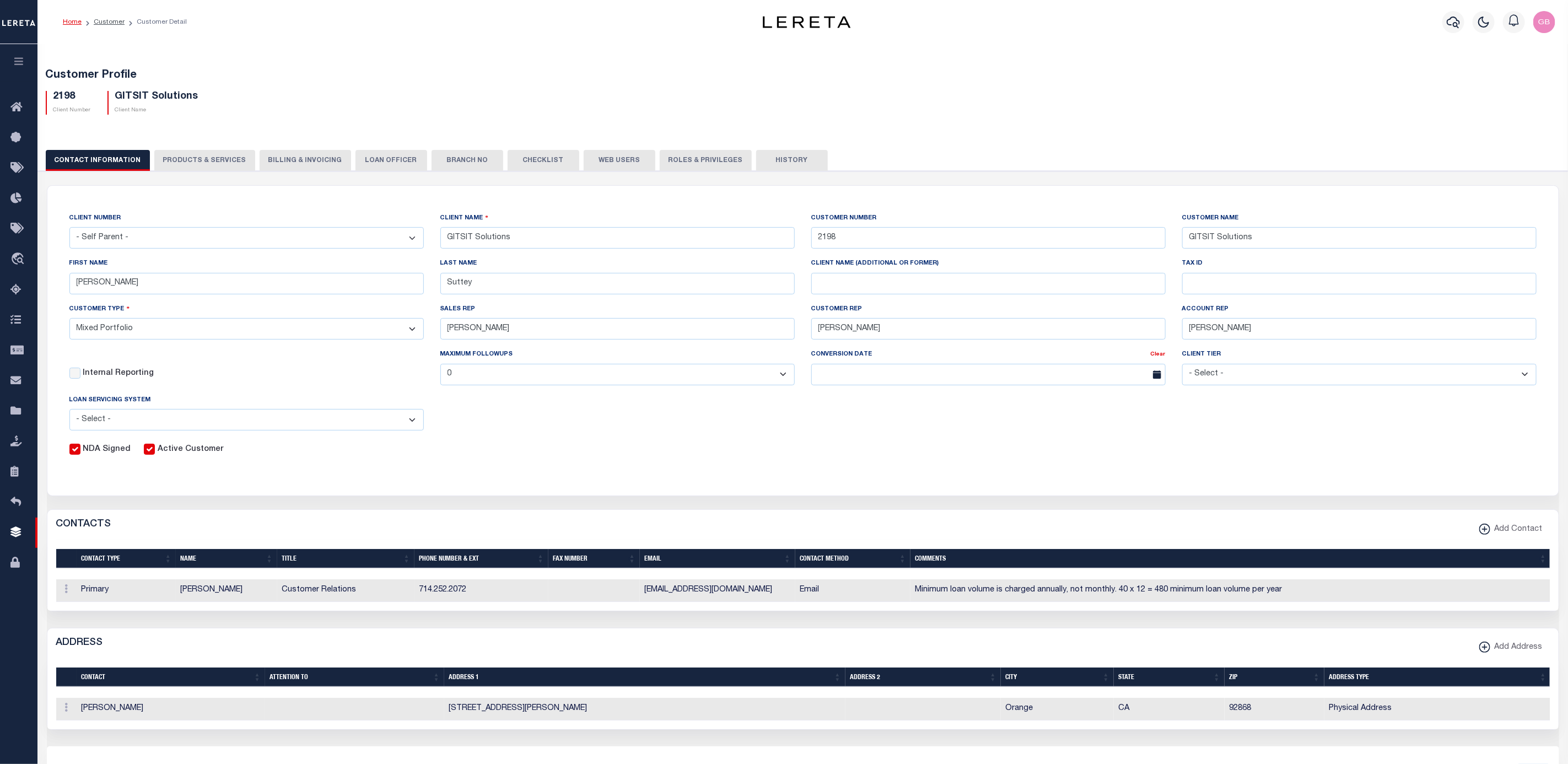
click at [773, 164] on button "History" at bounding box center [792, 160] width 72 height 21
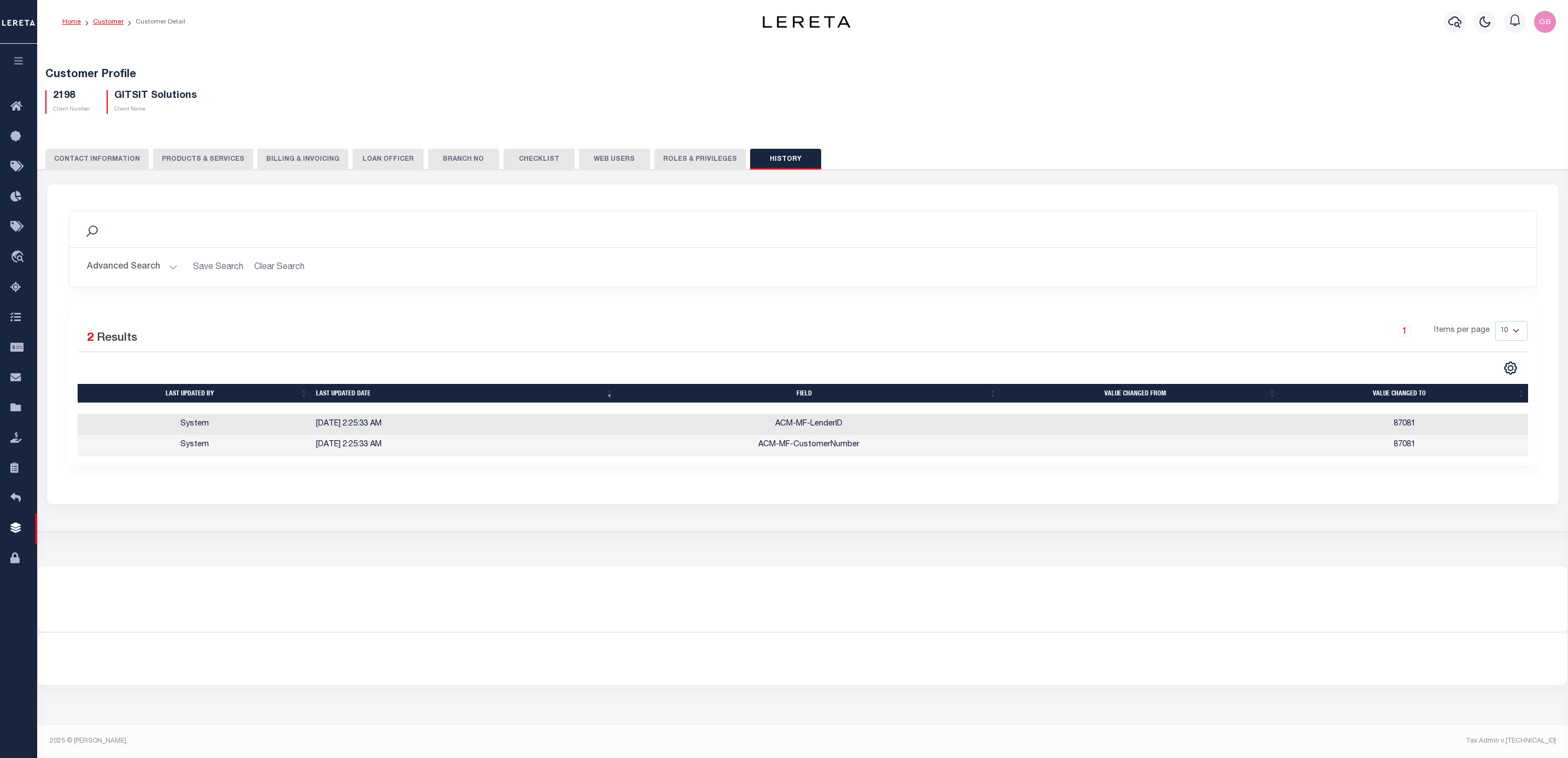
click at [110, 20] on link "Customer" at bounding box center [108, 22] width 30 height 7
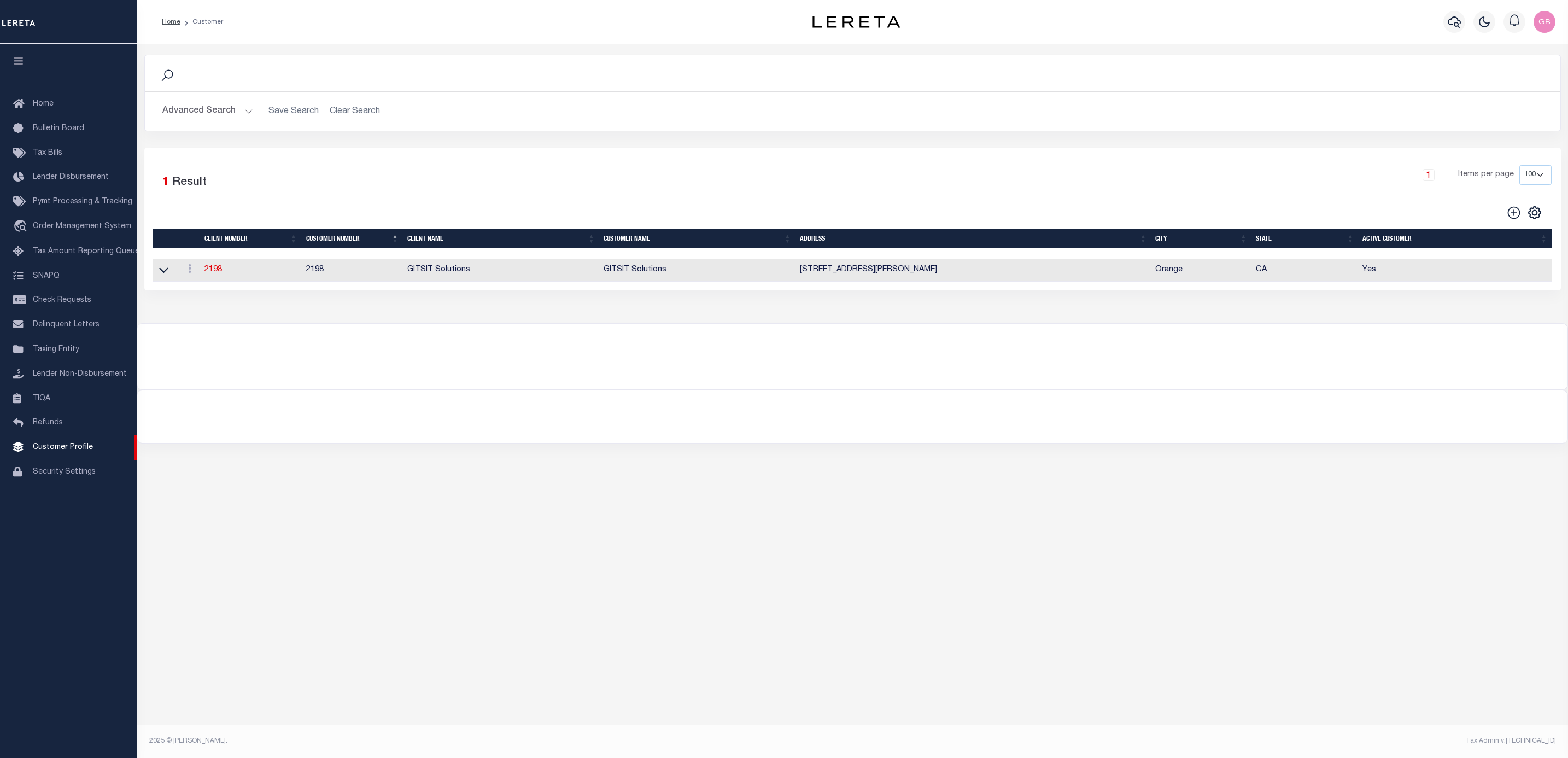
click at [212, 282] on td "2198" at bounding box center [251, 270] width 102 height 23
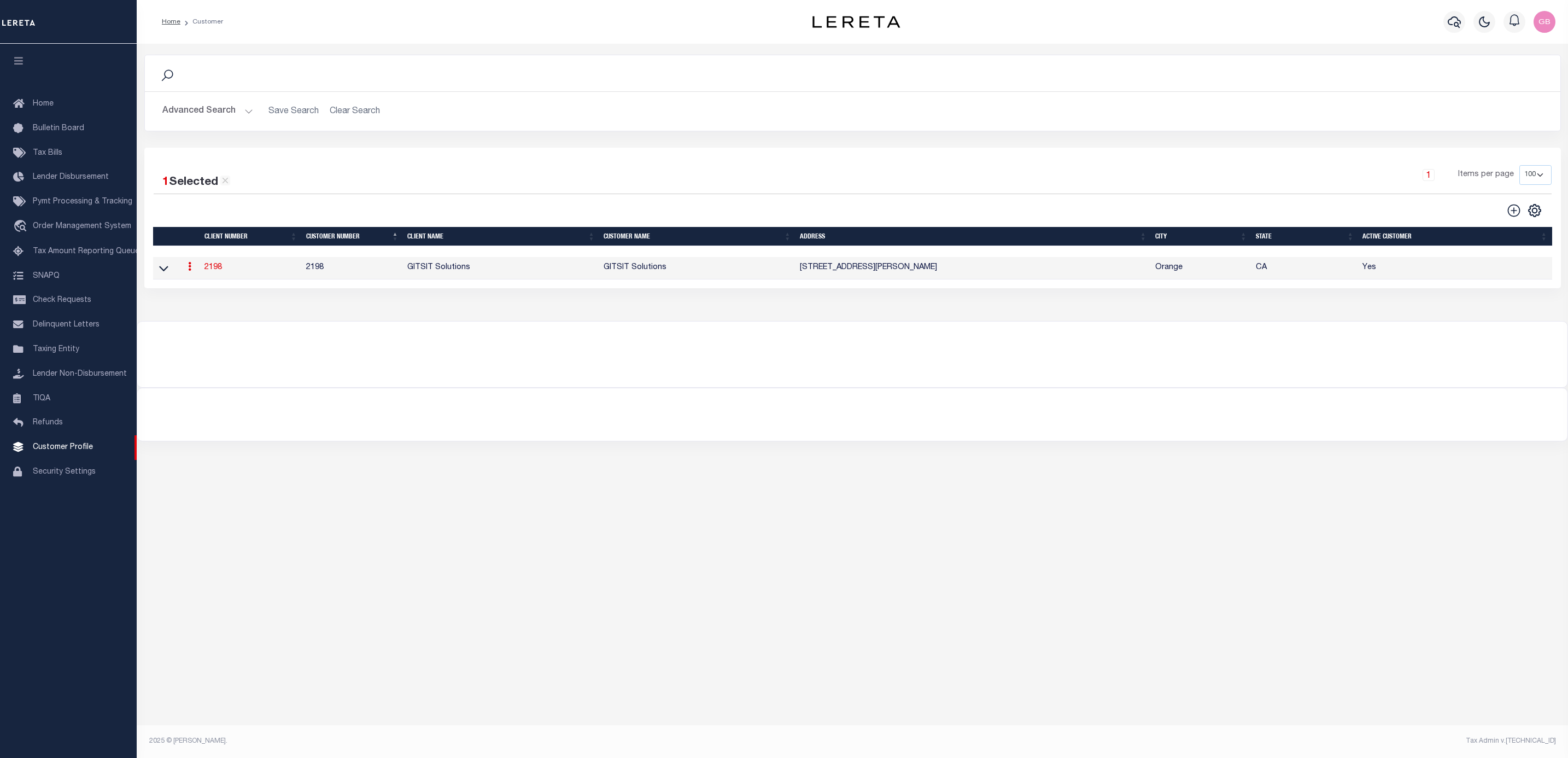
click at [212, 271] on link "2198" at bounding box center [213, 267] width 18 height 8
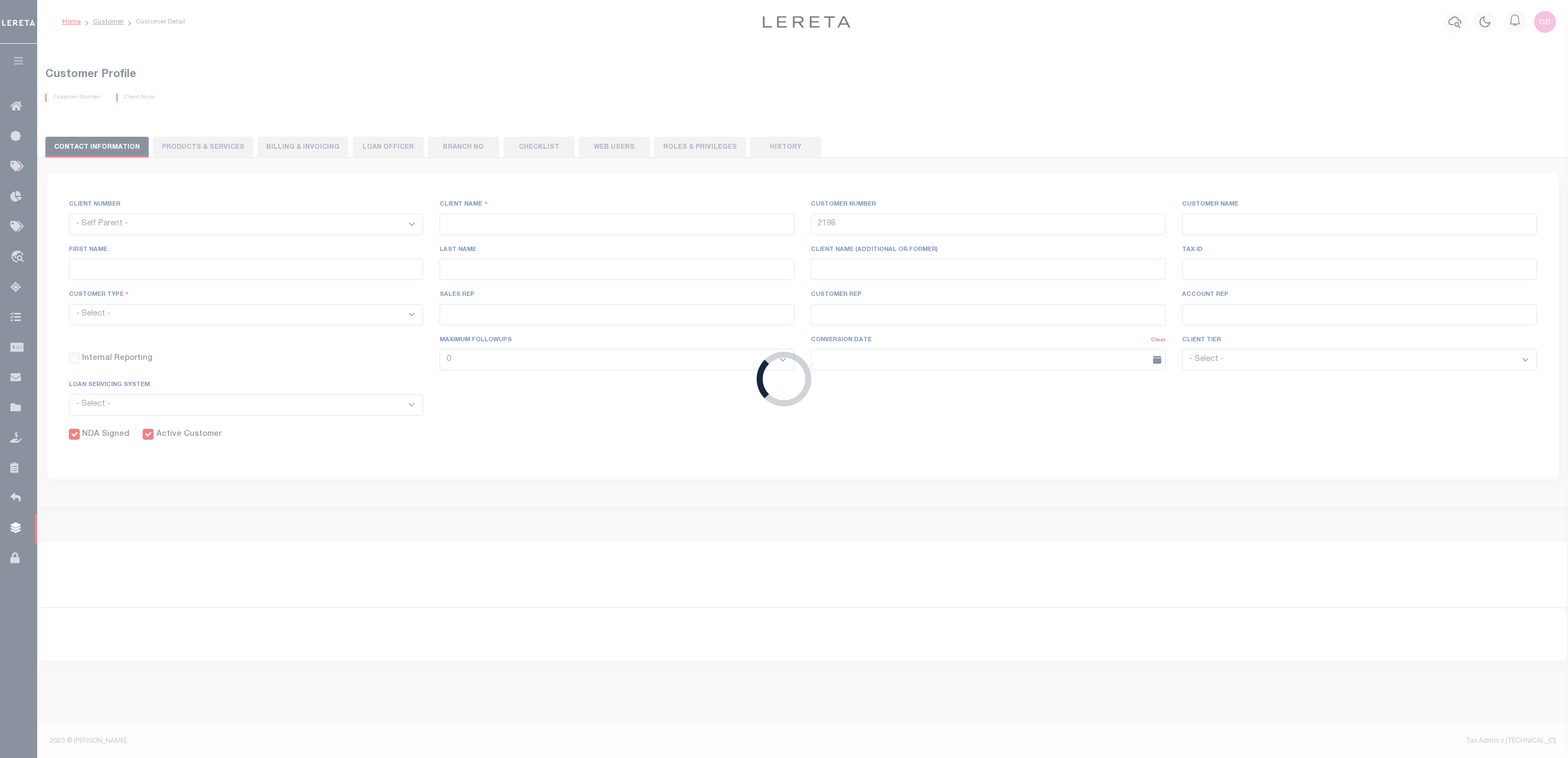
select select
type input "GITSIT Solutions"
type input "Angela"
type input "Suttey"
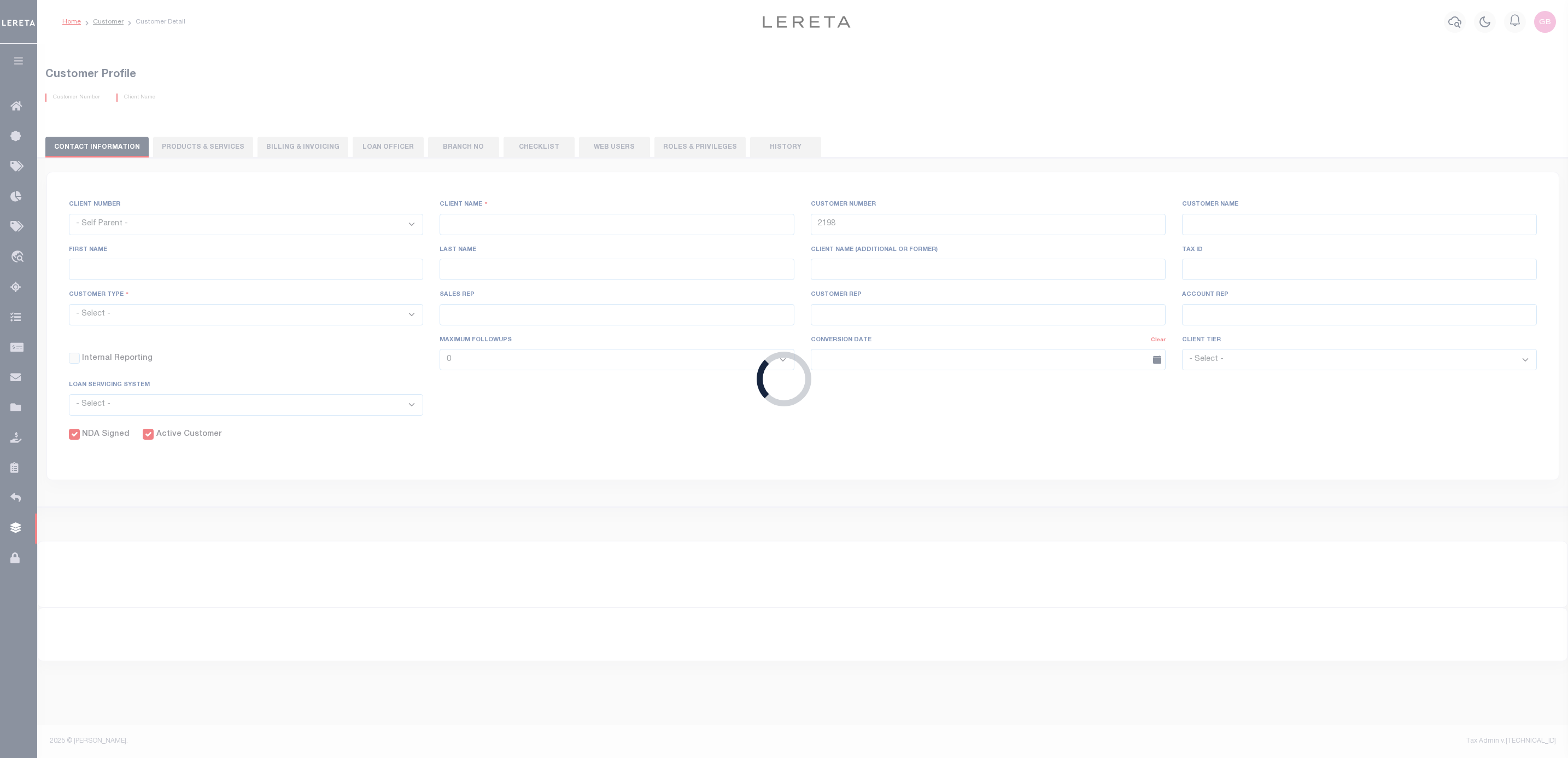
select select "Mixed Portfolio"
type input "Daniel Telles"
type input "Barbara Kendrick"
type input "Tony Targhetta"
checkbox input "true"
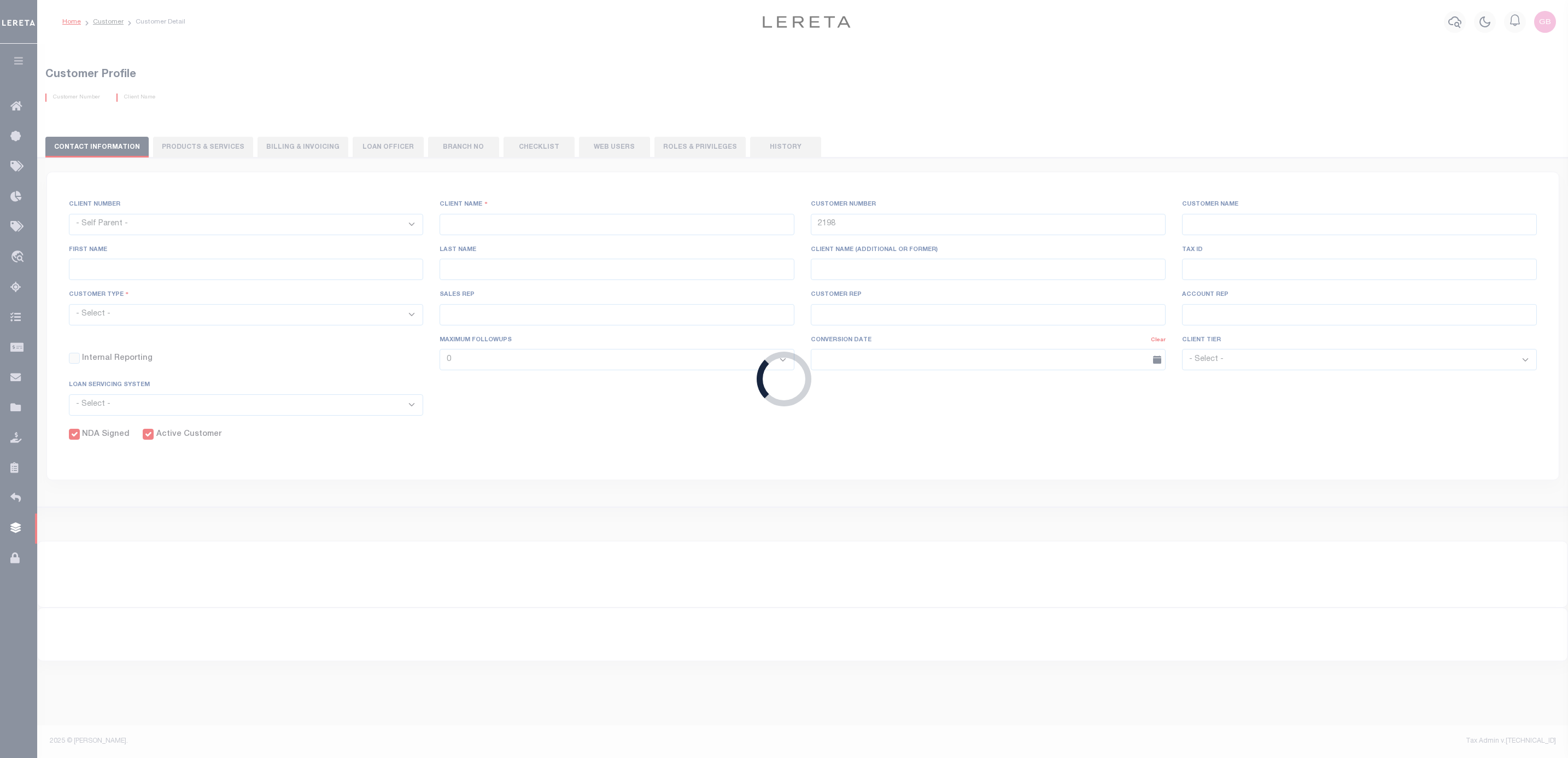
checkbox input "true"
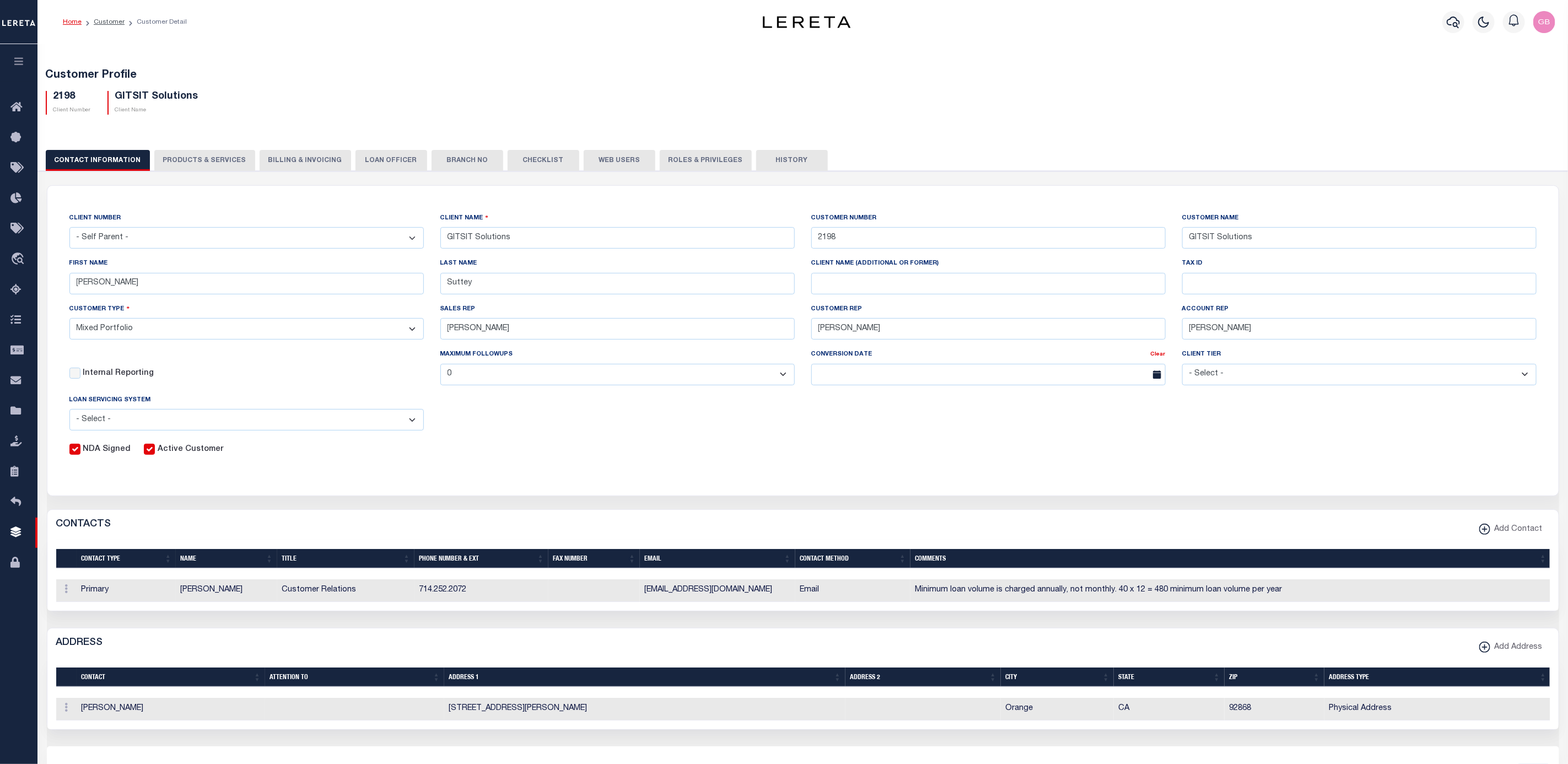
click at [763, 158] on button "History" at bounding box center [792, 160] width 72 height 21
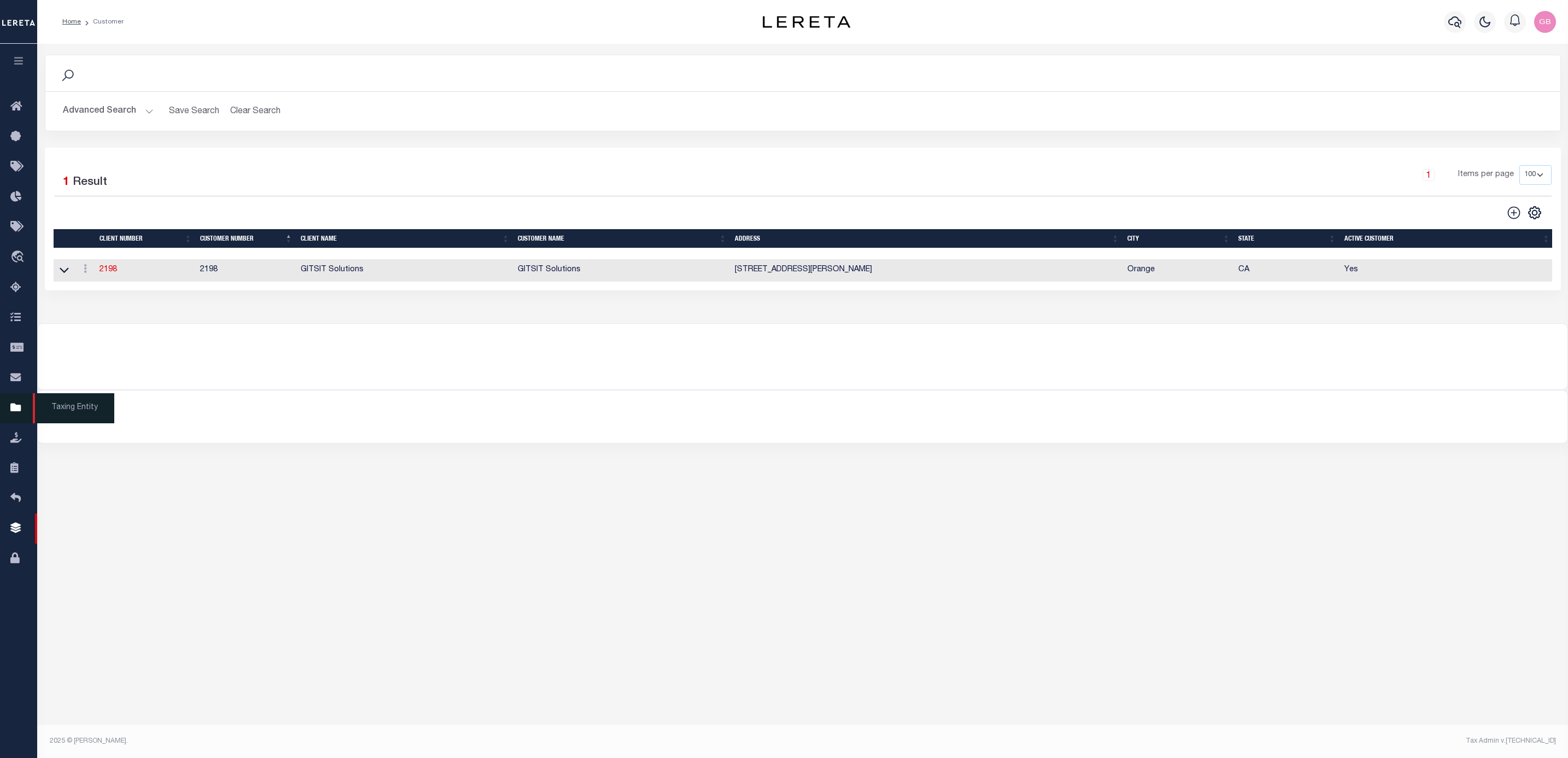
click at [13, 413] on icon at bounding box center [19, 408] width 18 height 13
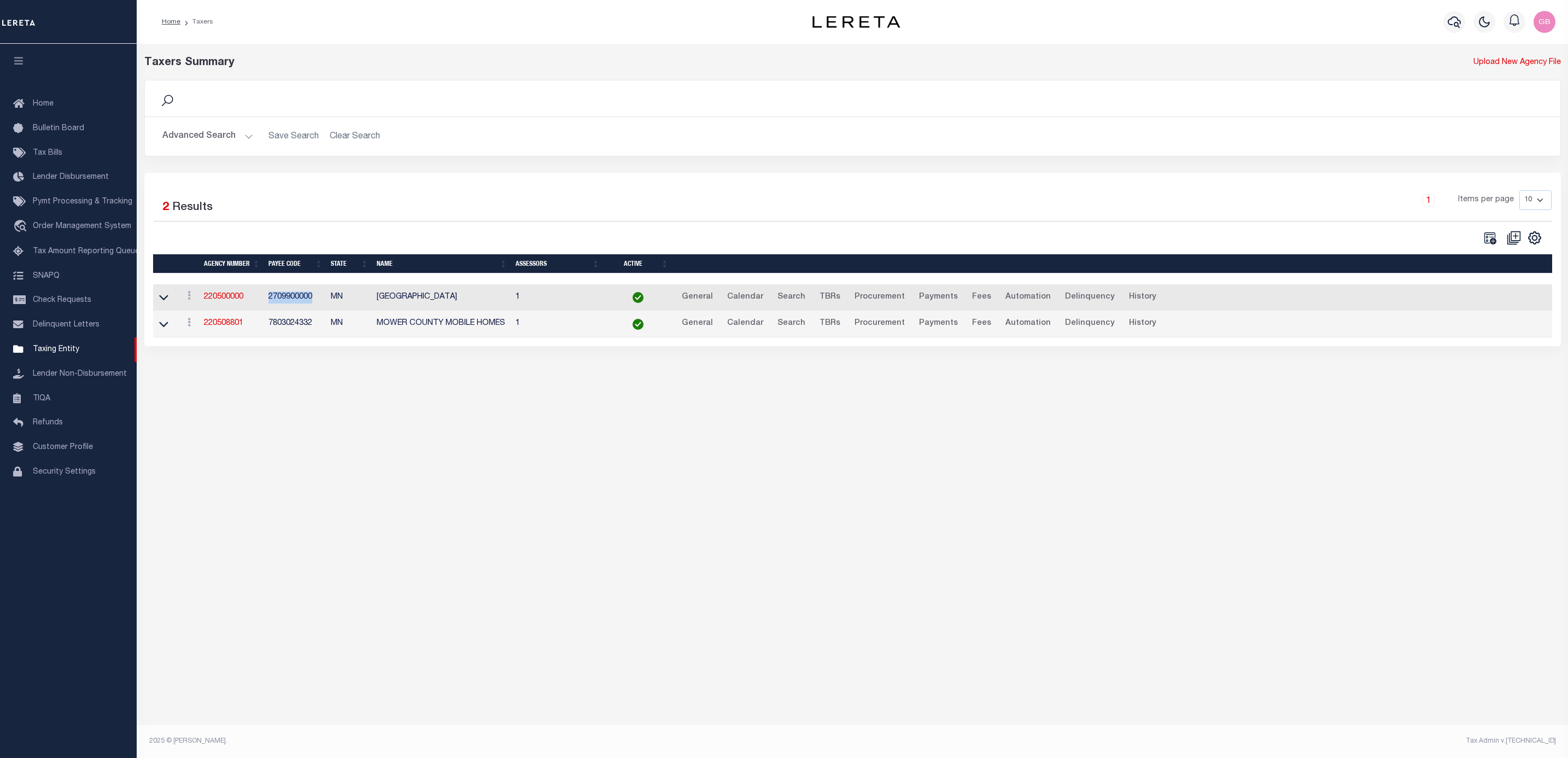
drag, startPoint x: 317, startPoint y: 300, endPoint x: 265, endPoint y: 301, distance: 52.0
click at [266, 301] on td "2709900000" at bounding box center [295, 298] width 62 height 27
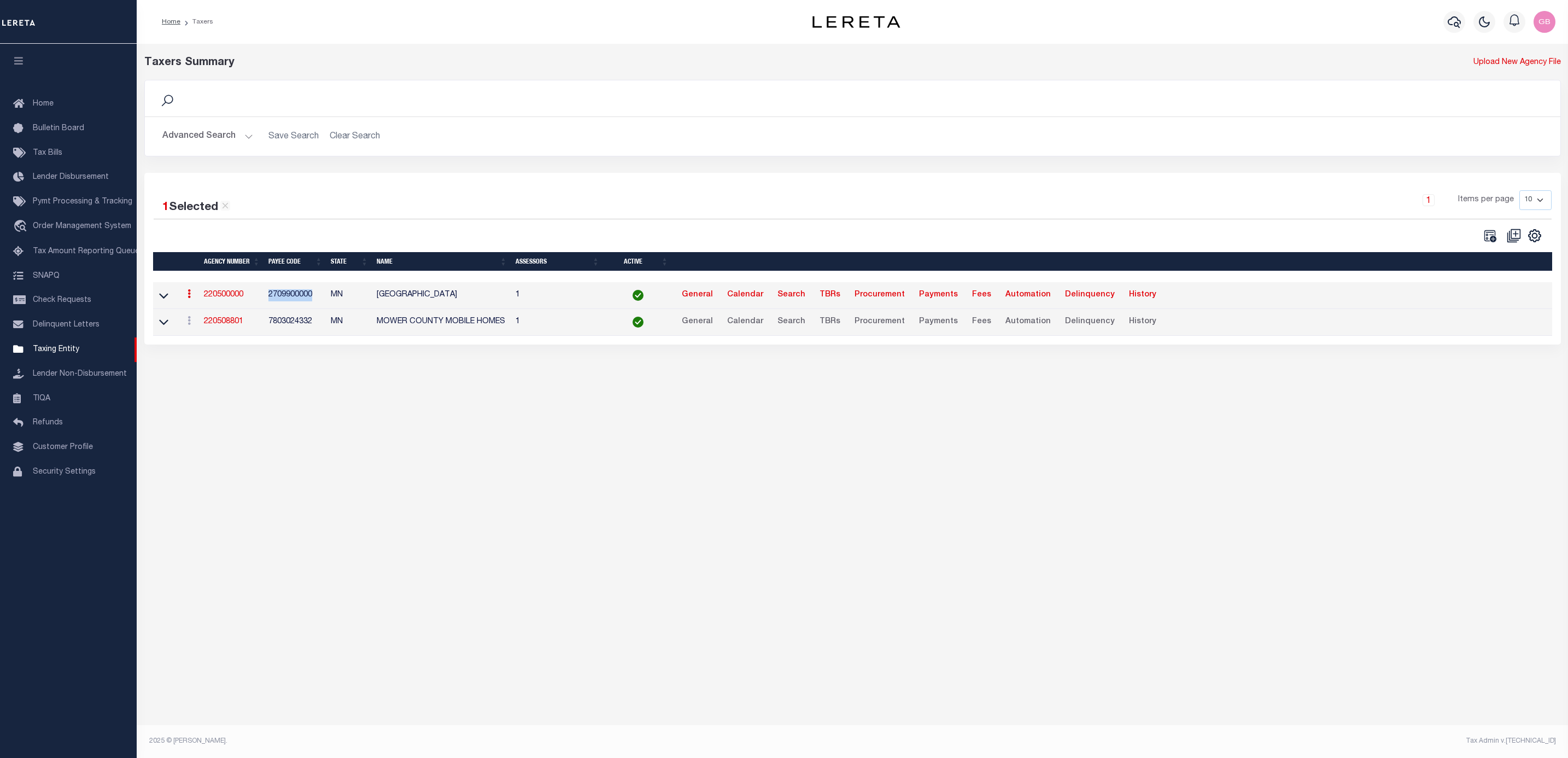
copy td "2709900000"
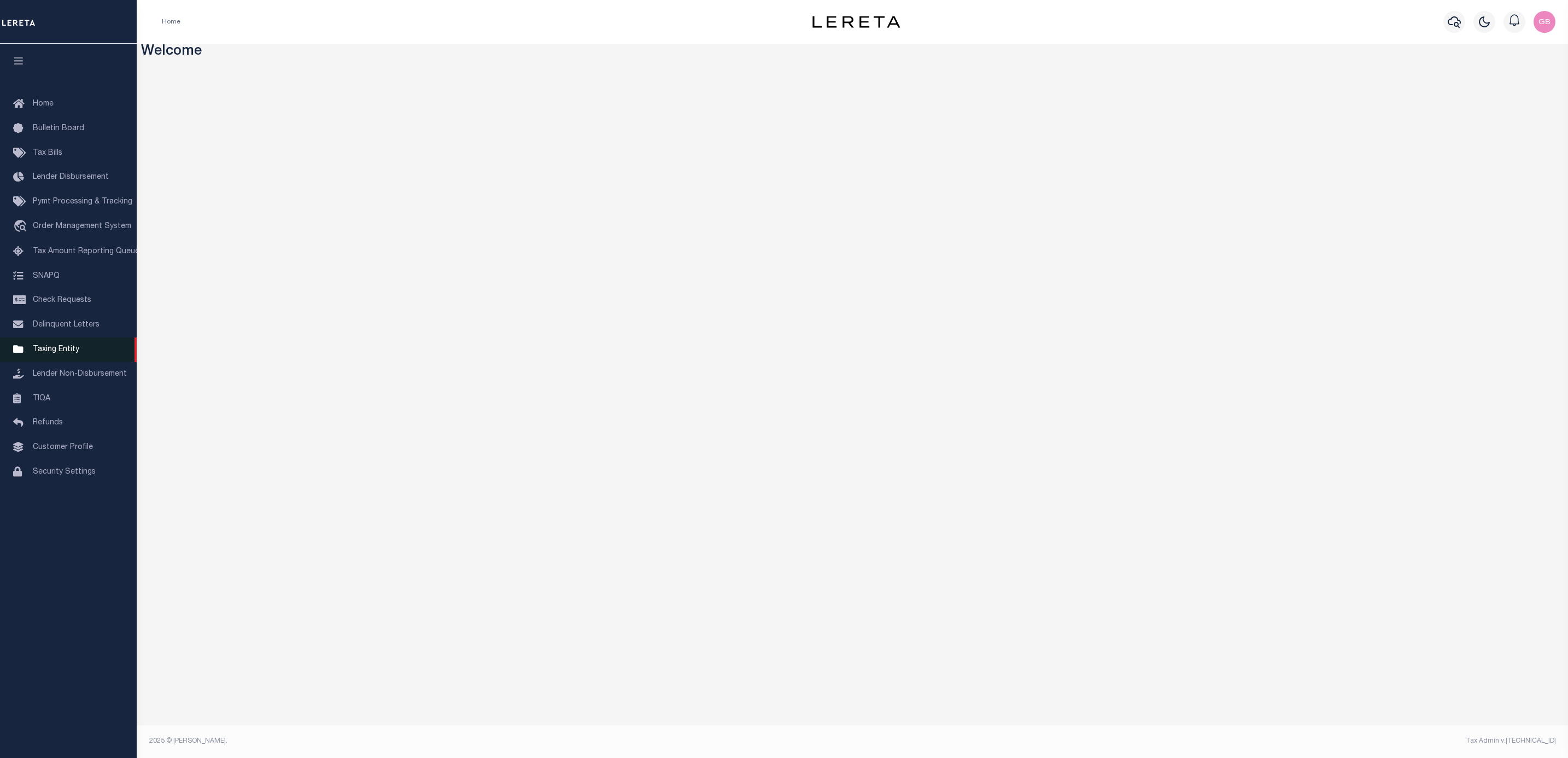
click at [45, 353] on span "Taxing Entity" at bounding box center [56, 349] width 46 height 8
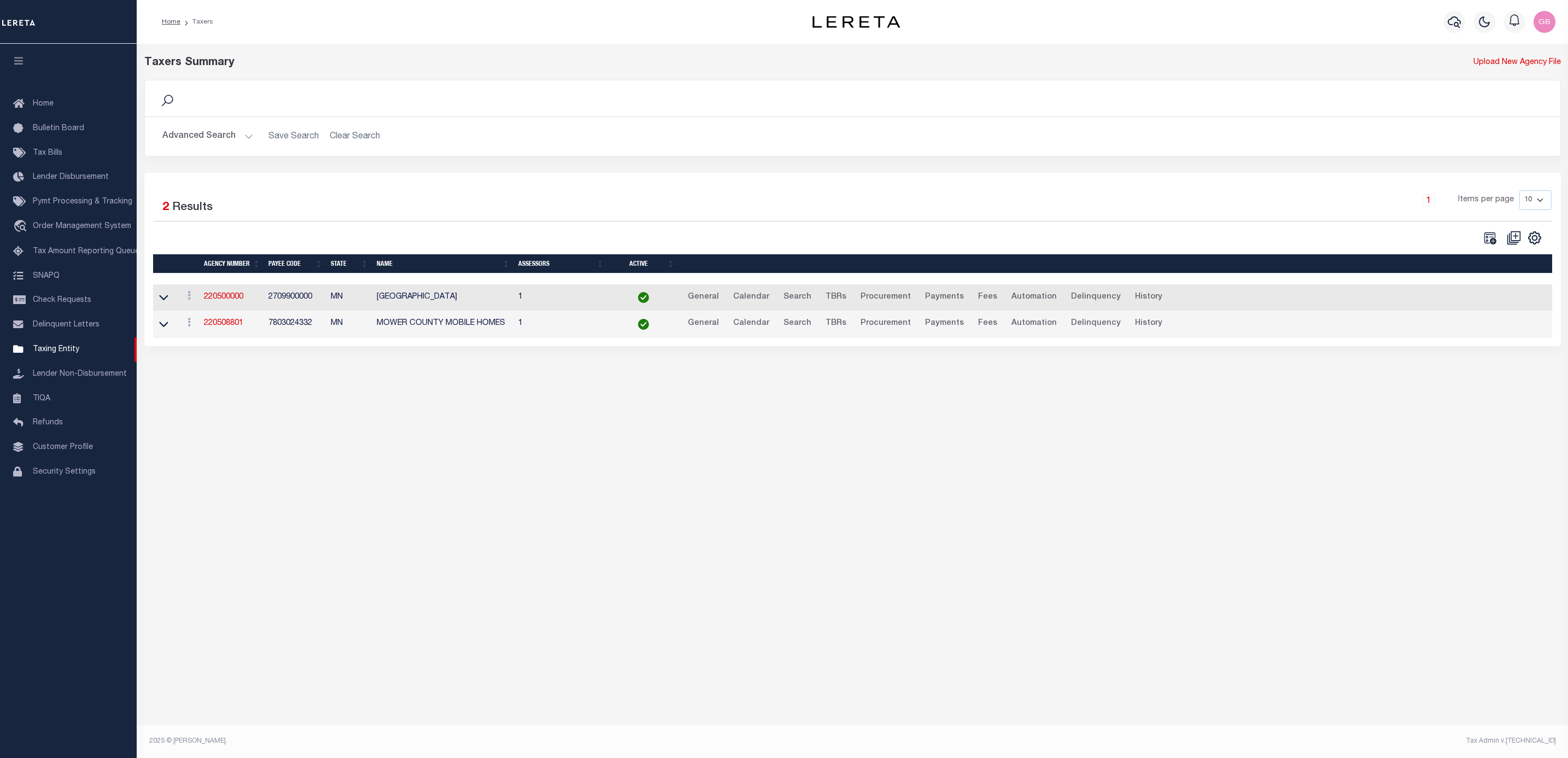
drag, startPoint x: 1130, startPoint y: 302, endPoint x: 1132, endPoint y: 312, distance: 10.2
click at [1132, 302] on link "History" at bounding box center [1148, 297] width 37 height 18
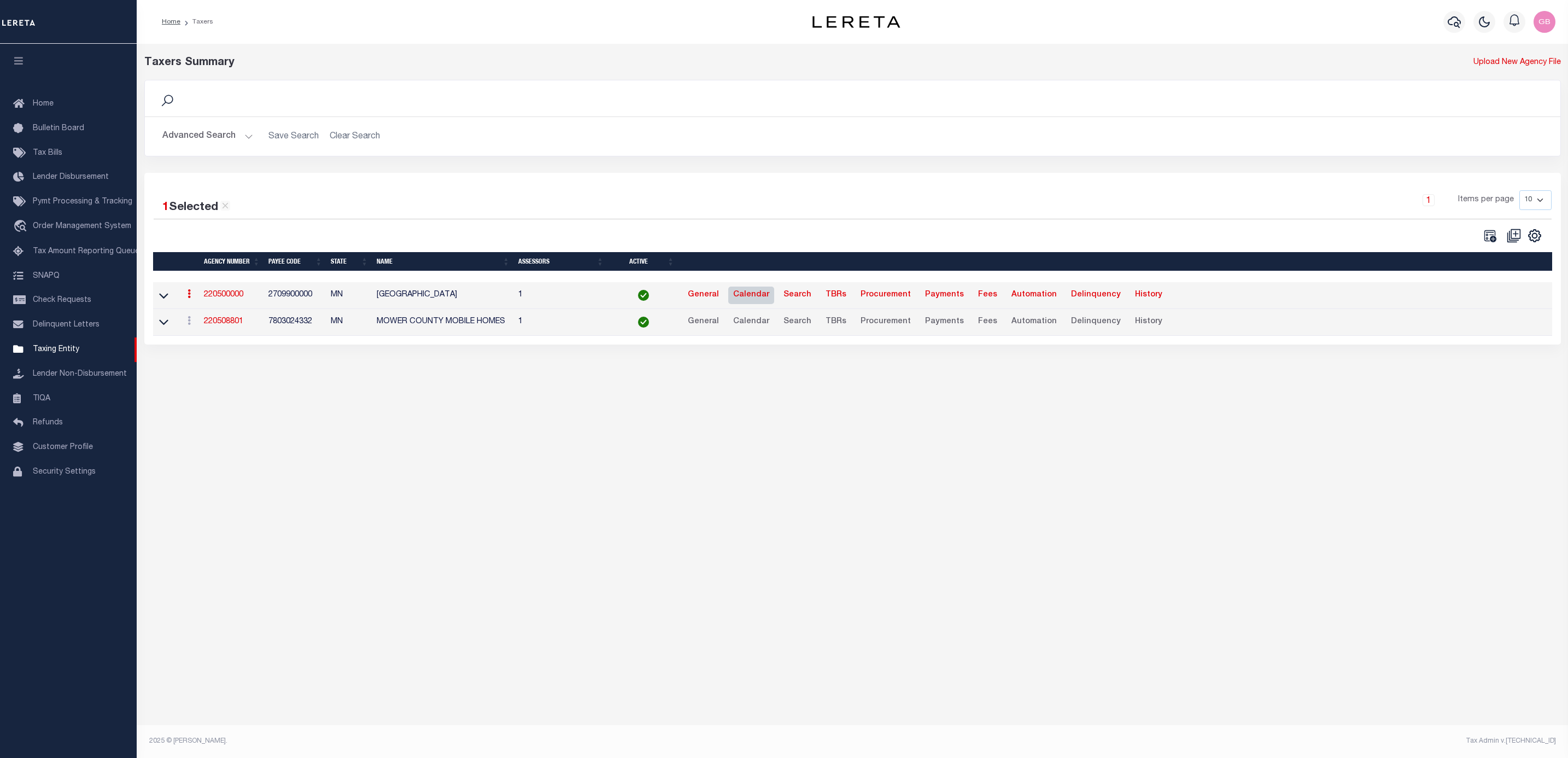
click at [750, 299] on link "Calendar" at bounding box center [751, 295] width 46 height 18
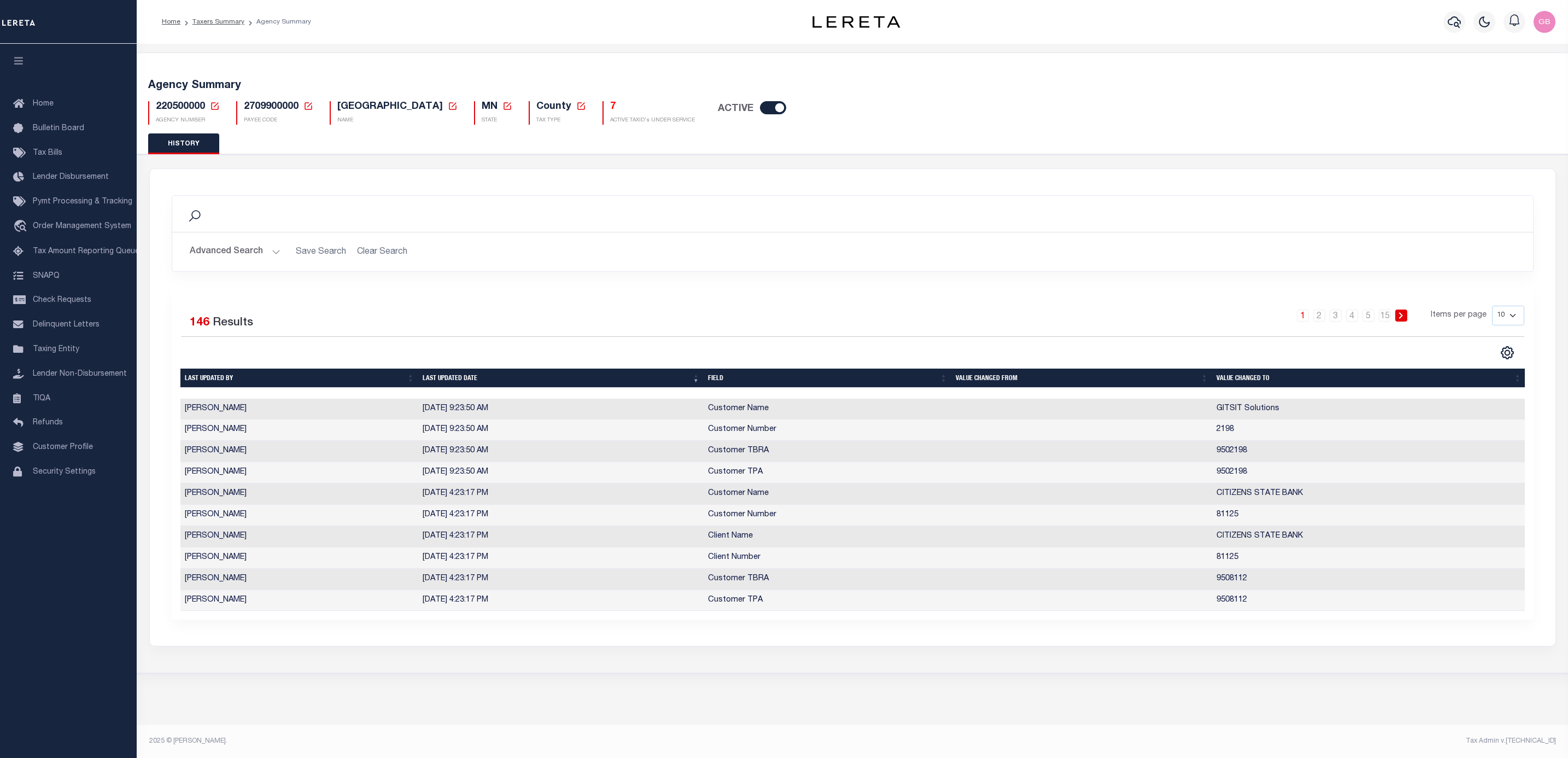
click at [1511, 315] on select "10 25 50 100" at bounding box center [1508, 315] width 32 height 19
select select "100"
click at [1492, 307] on select "10 25 50 100" at bounding box center [1508, 315] width 32 height 19
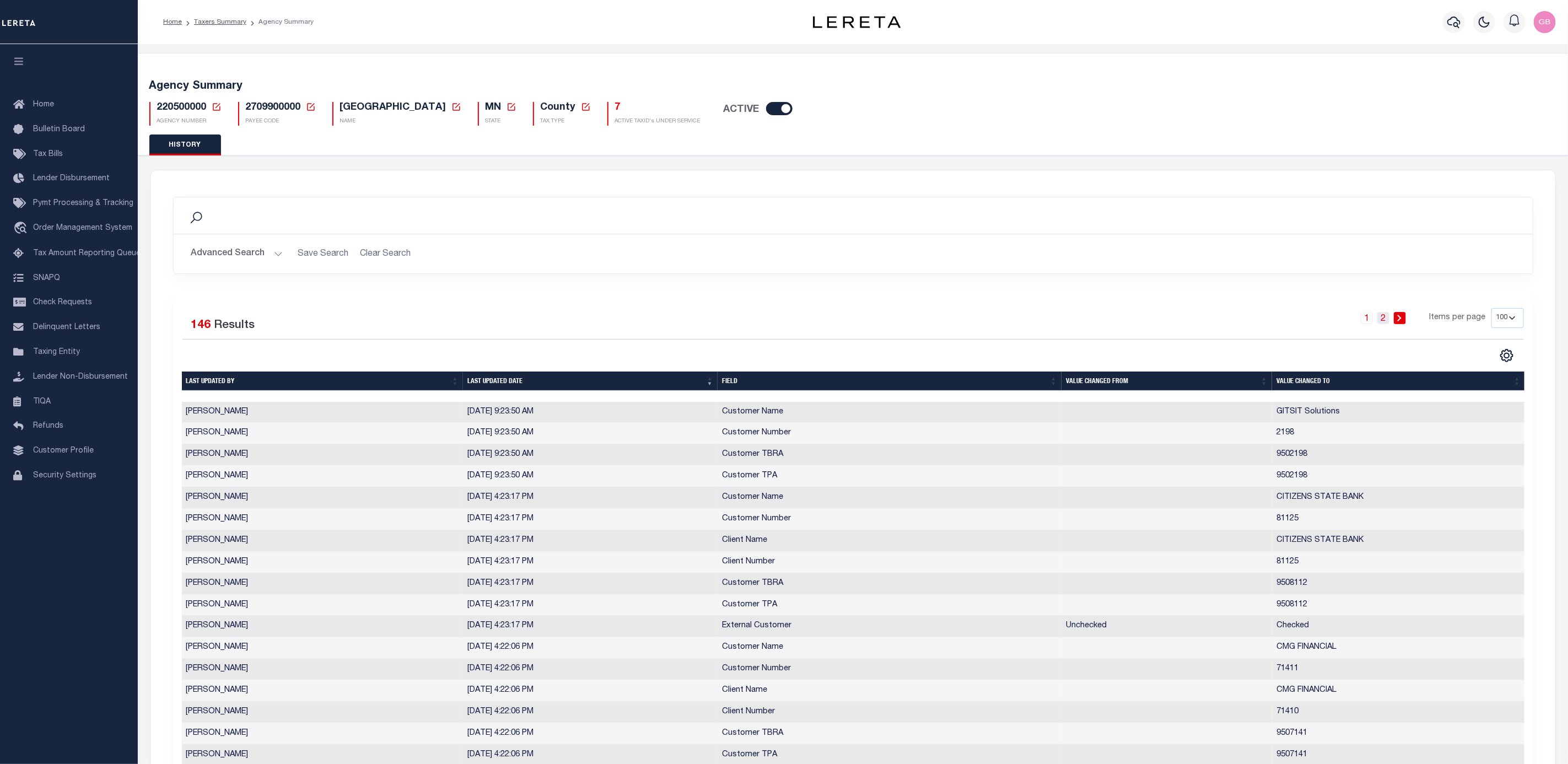
click at [1386, 321] on link "2" at bounding box center [1383, 318] width 12 height 12
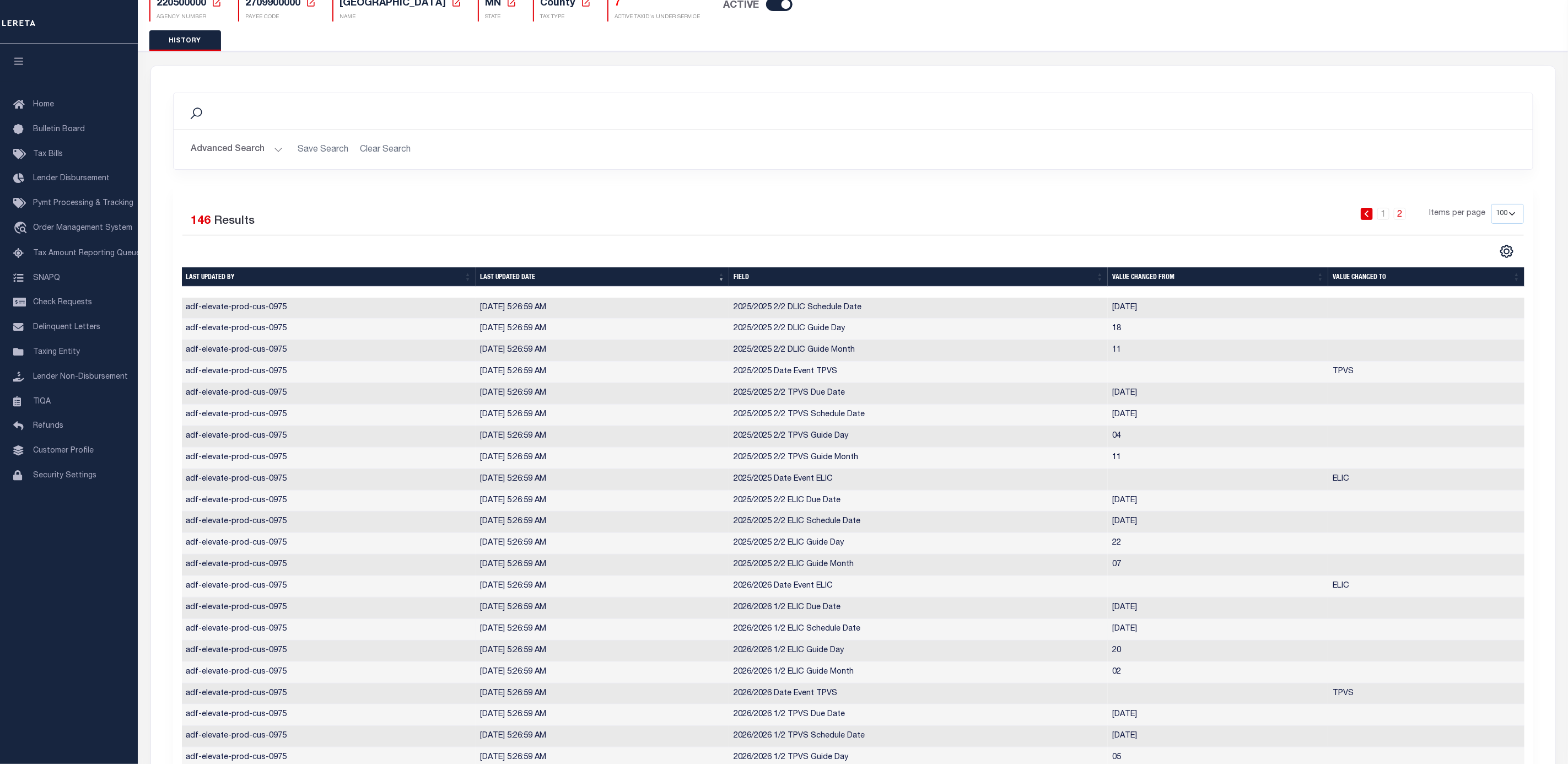
scroll to position [103, 0]
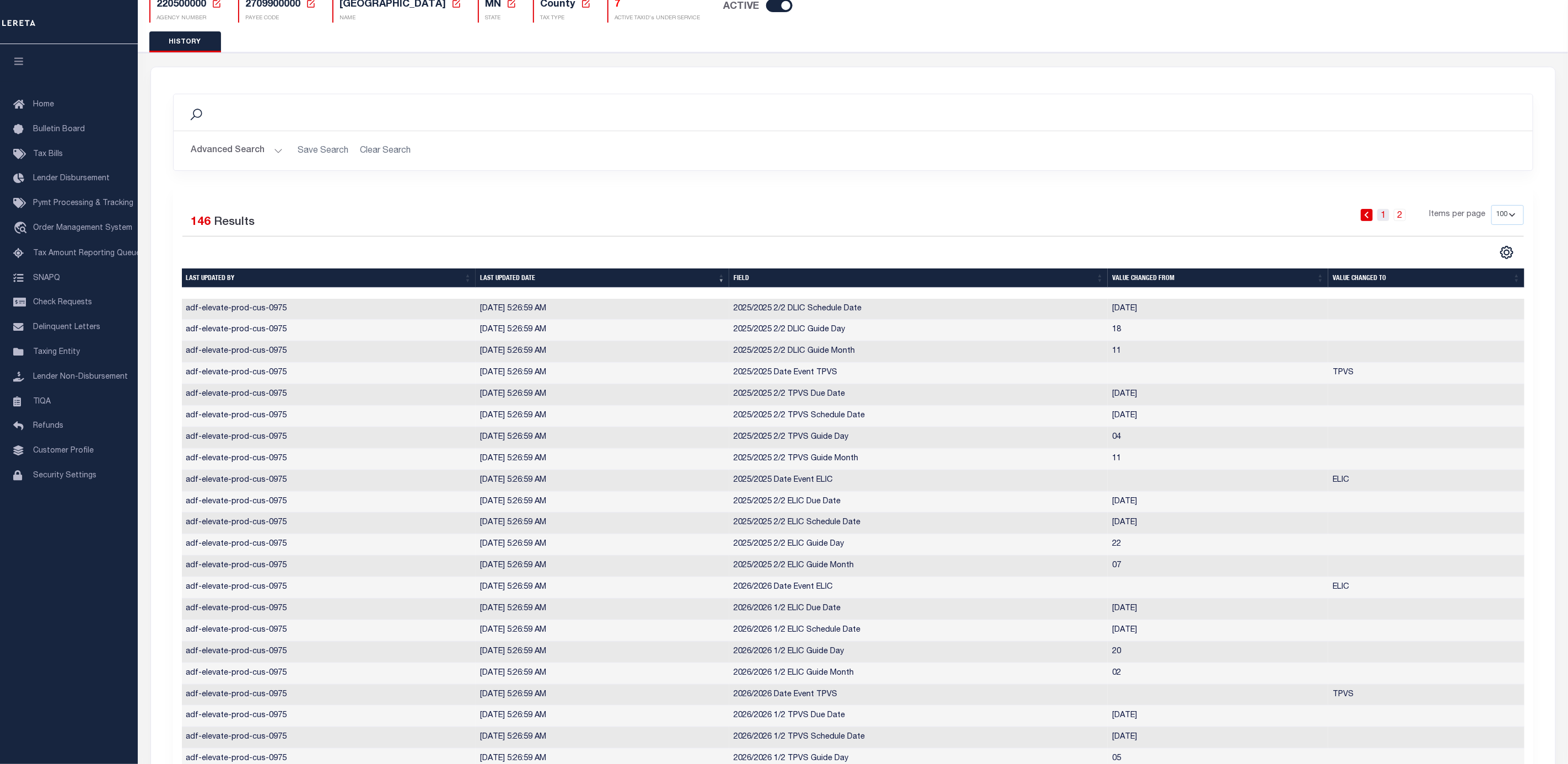
click at [1385, 218] on link "1" at bounding box center [1383, 215] width 12 height 12
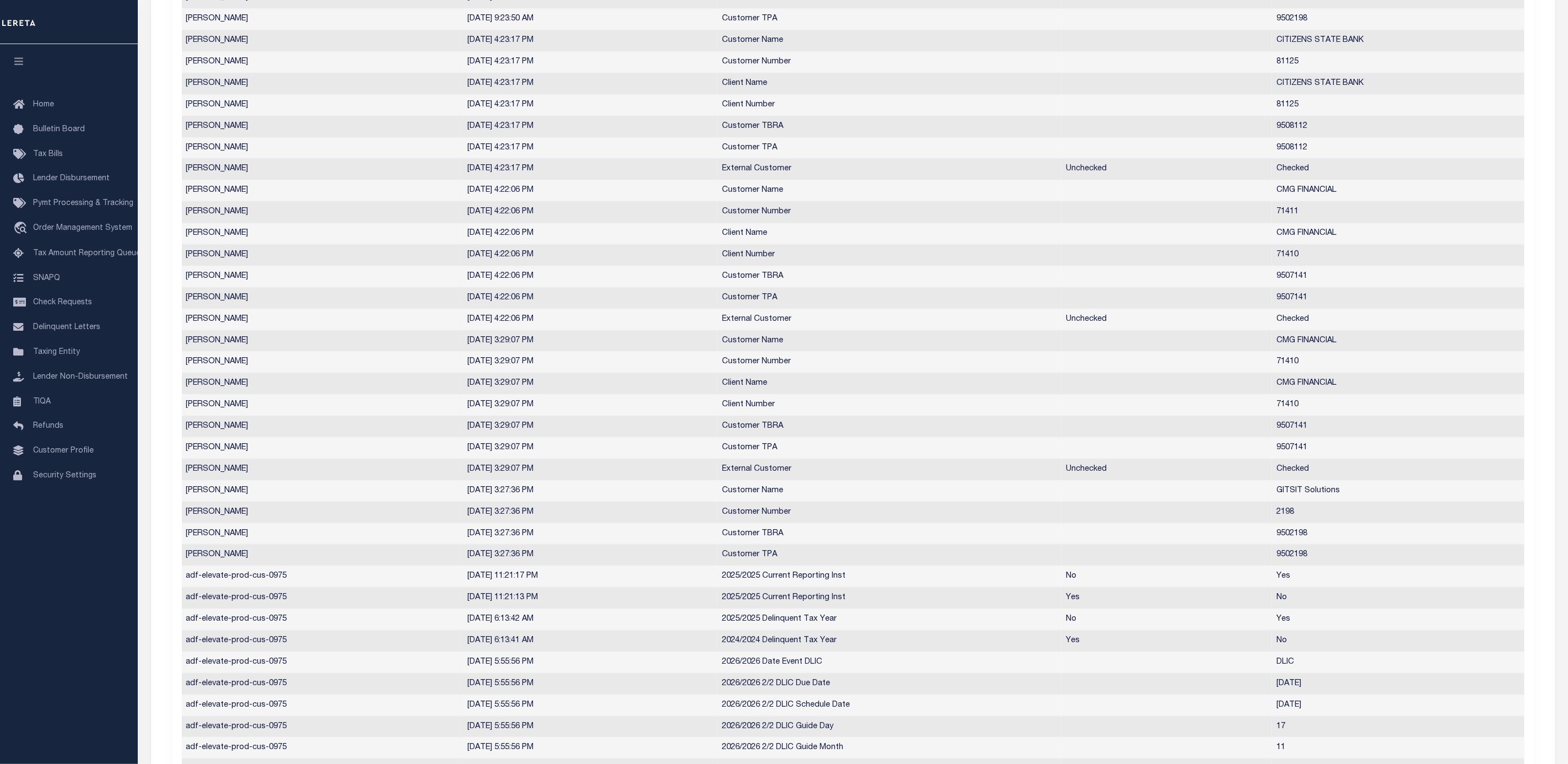
scroll to position [0, 0]
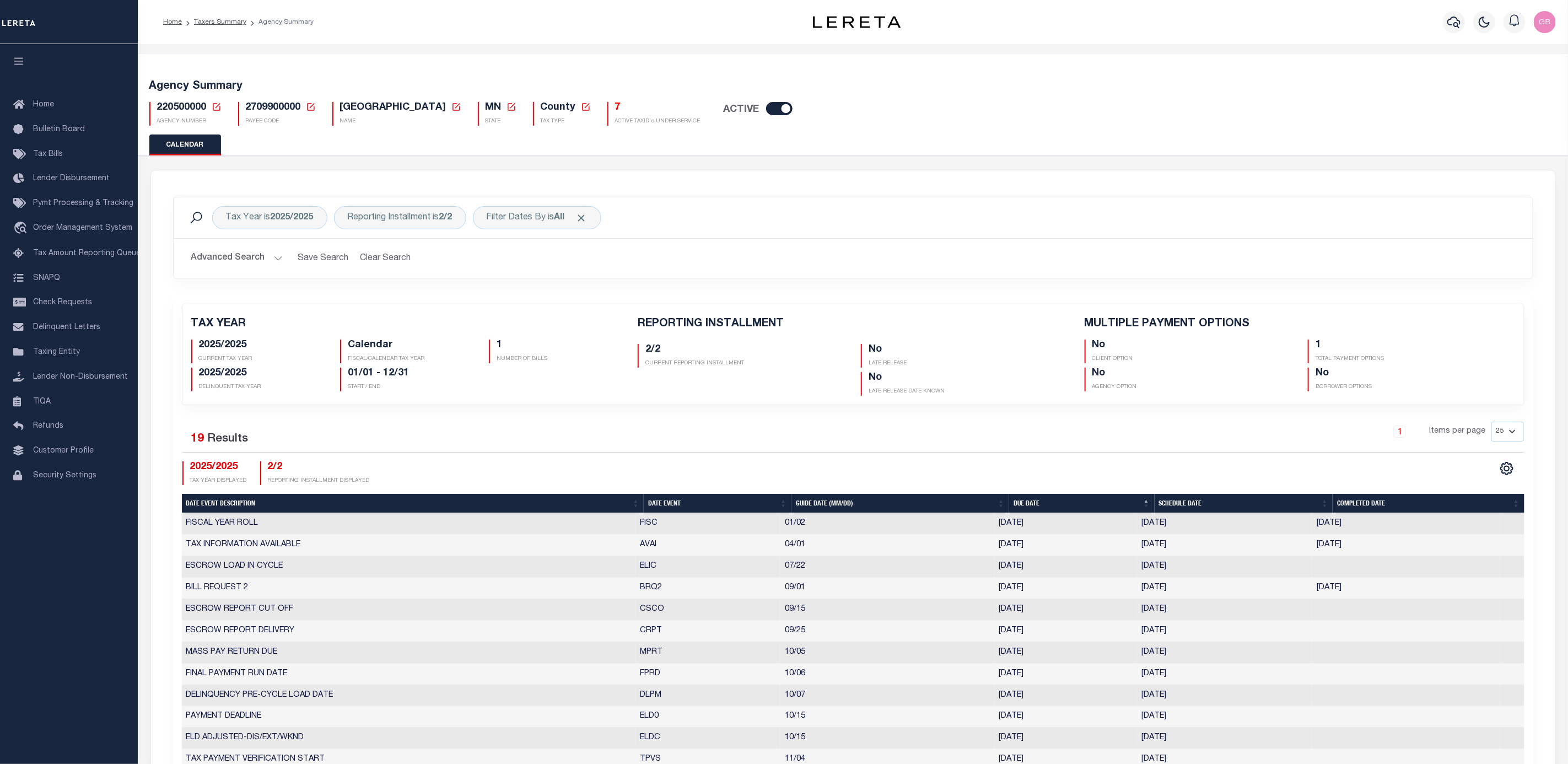
checkbox input "false"
type input "1"
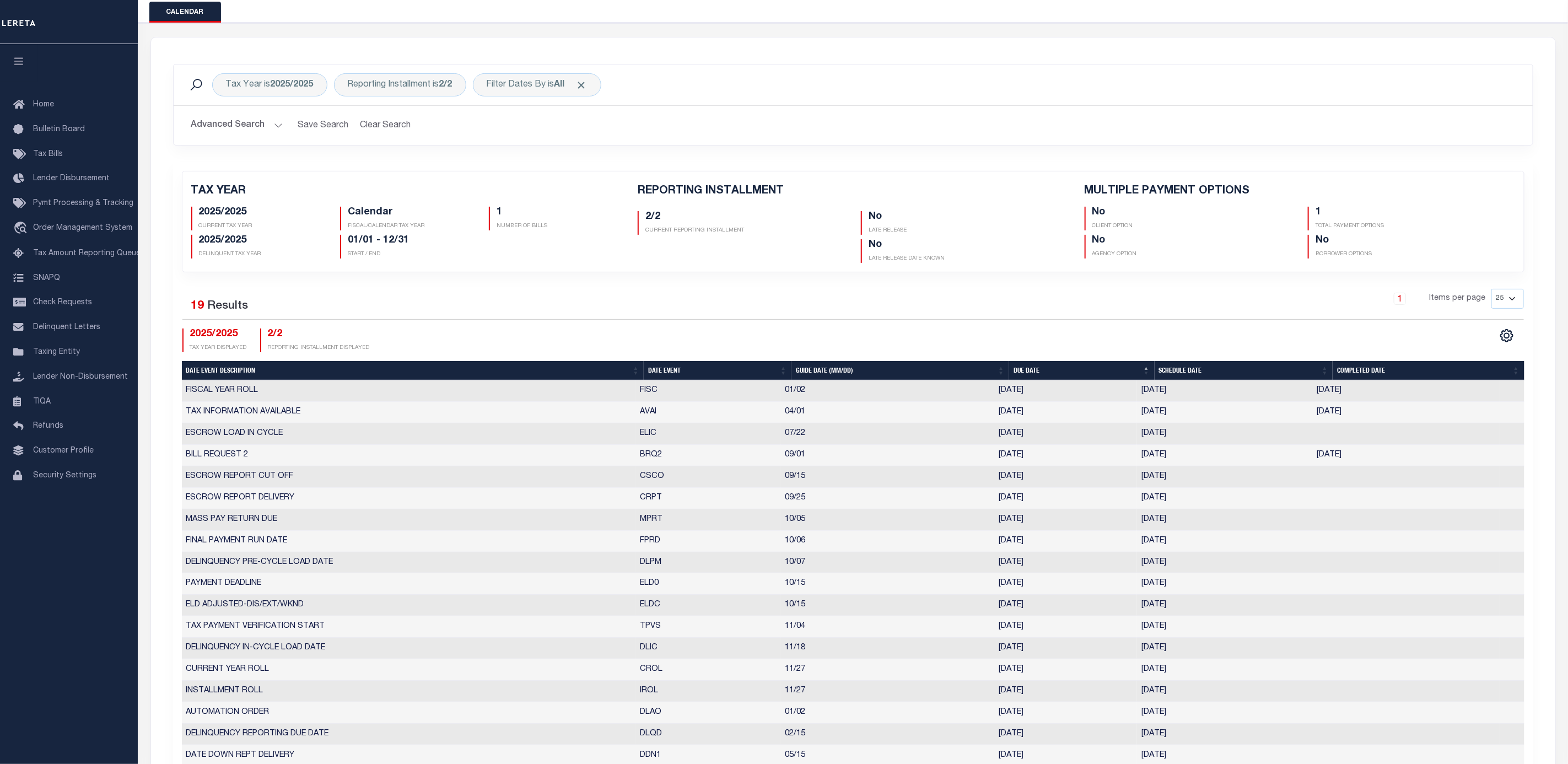
scroll to position [83, 0]
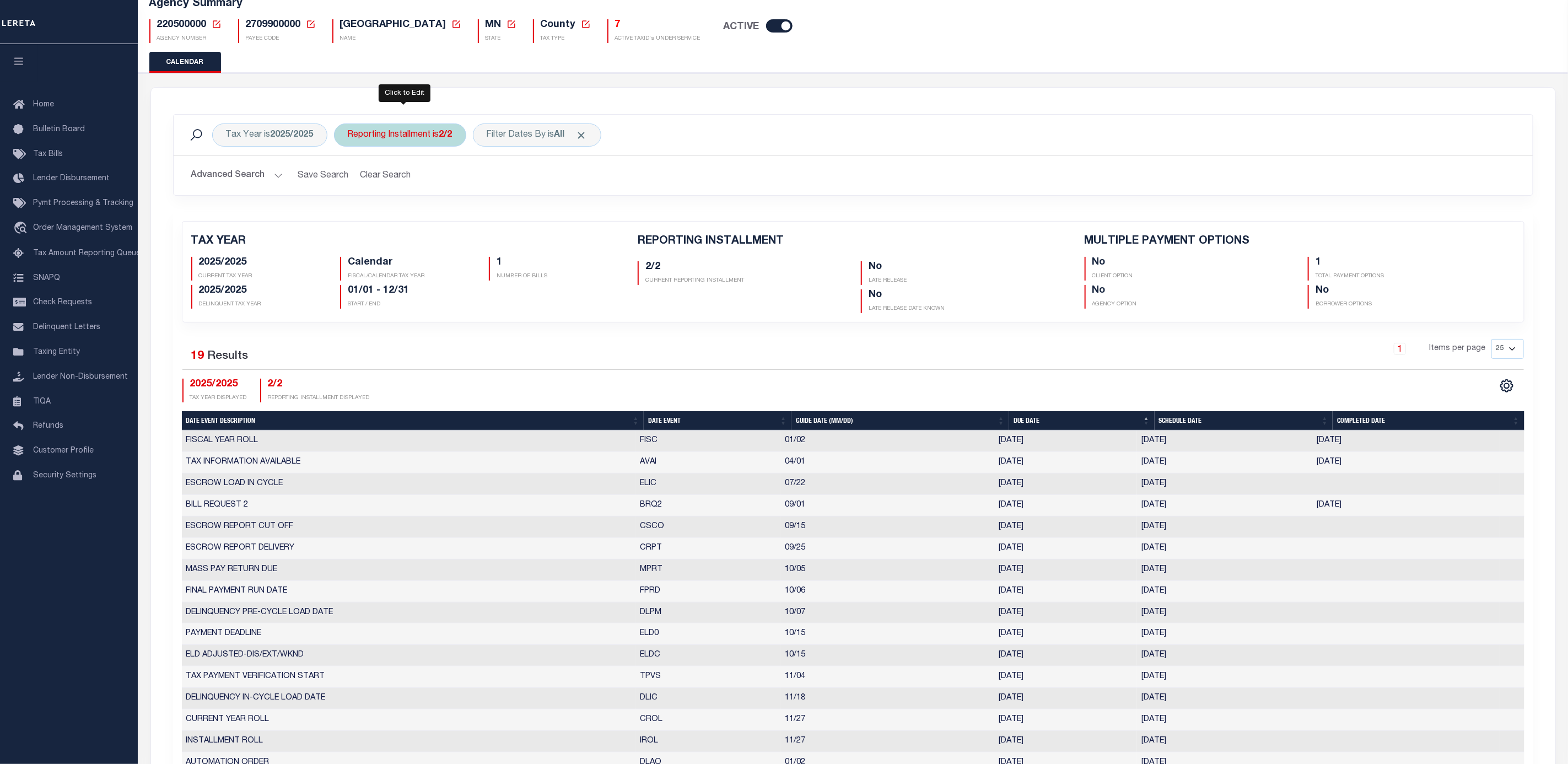
click at [384, 143] on div "Reporting Installment is 2/2" at bounding box center [400, 135] width 133 height 23
select select "2/2"
click at [393, 189] on select "1/2 2/2" at bounding box center [430, 189] width 162 height 21
click at [852, 165] on div "Advanced Search Save Search Clear Search Client Number Contains Contains" at bounding box center [853, 176] width 1359 height 39
